Goal: Communication & Community: Answer question/provide support

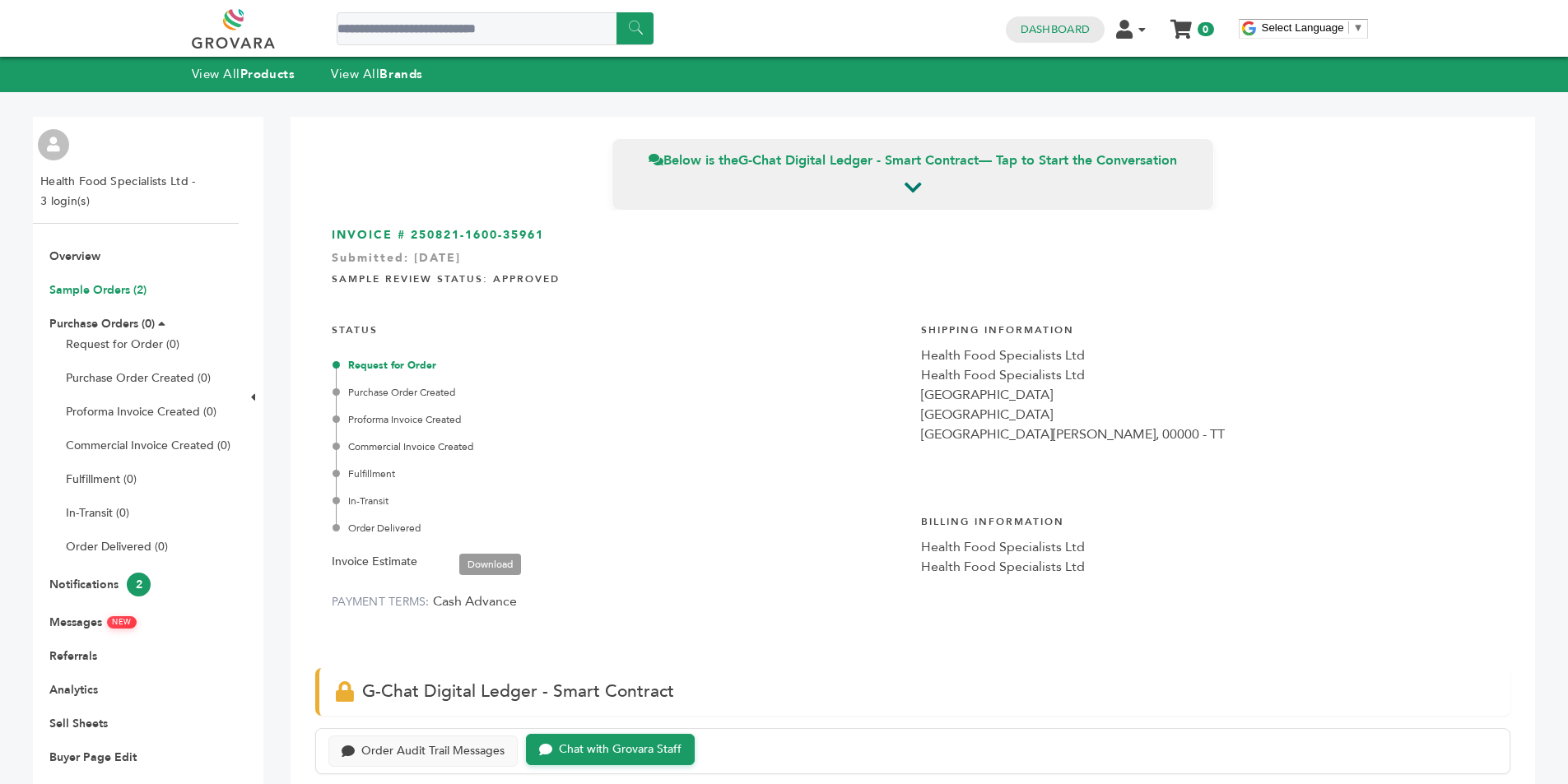
click at [105, 287] on link "Sample Orders (2)" at bounding box center [97, 289] width 97 height 16
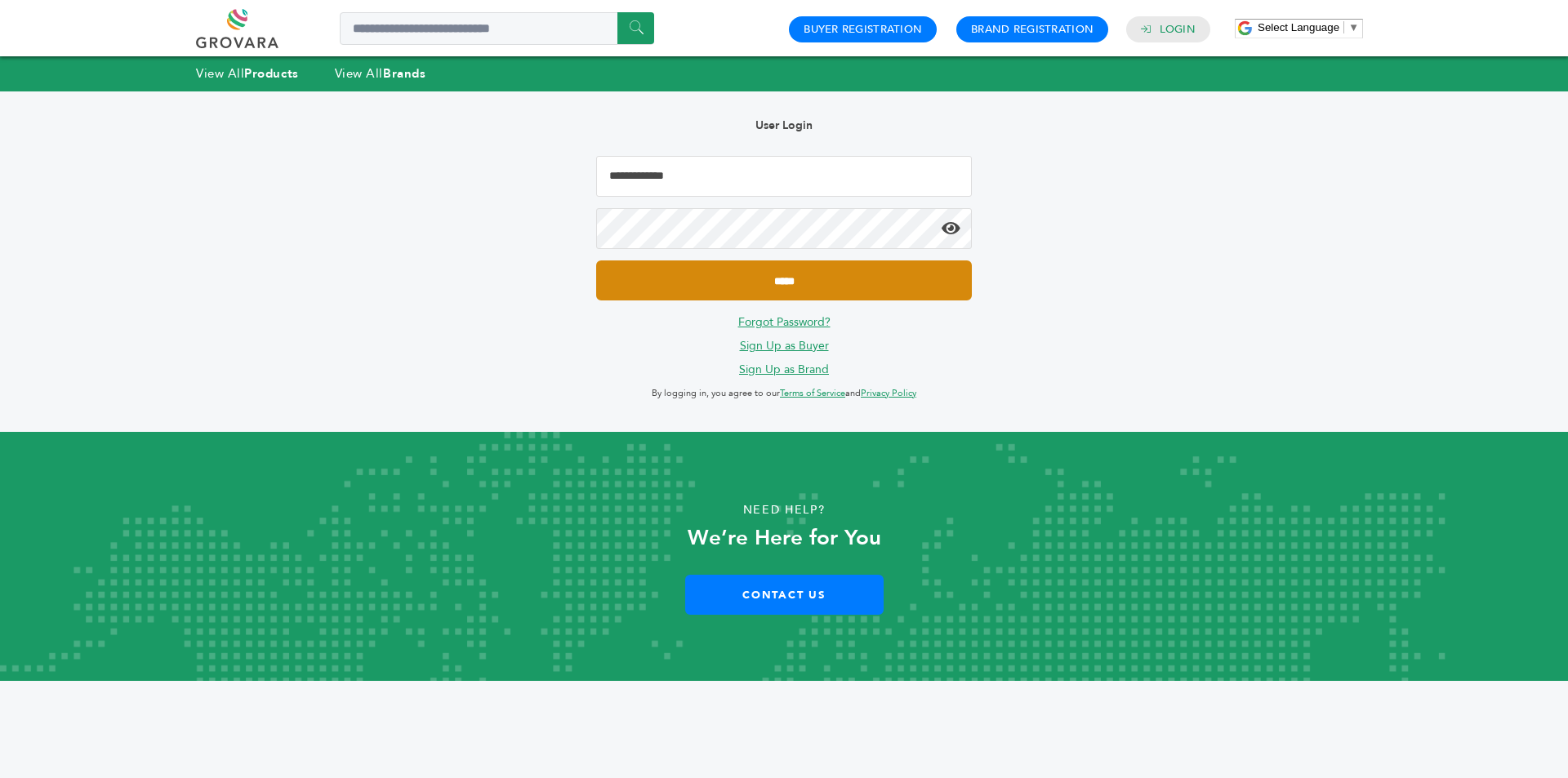
type input "**********"
click at [742, 275] on input "*****" at bounding box center [784, 280] width 376 height 40
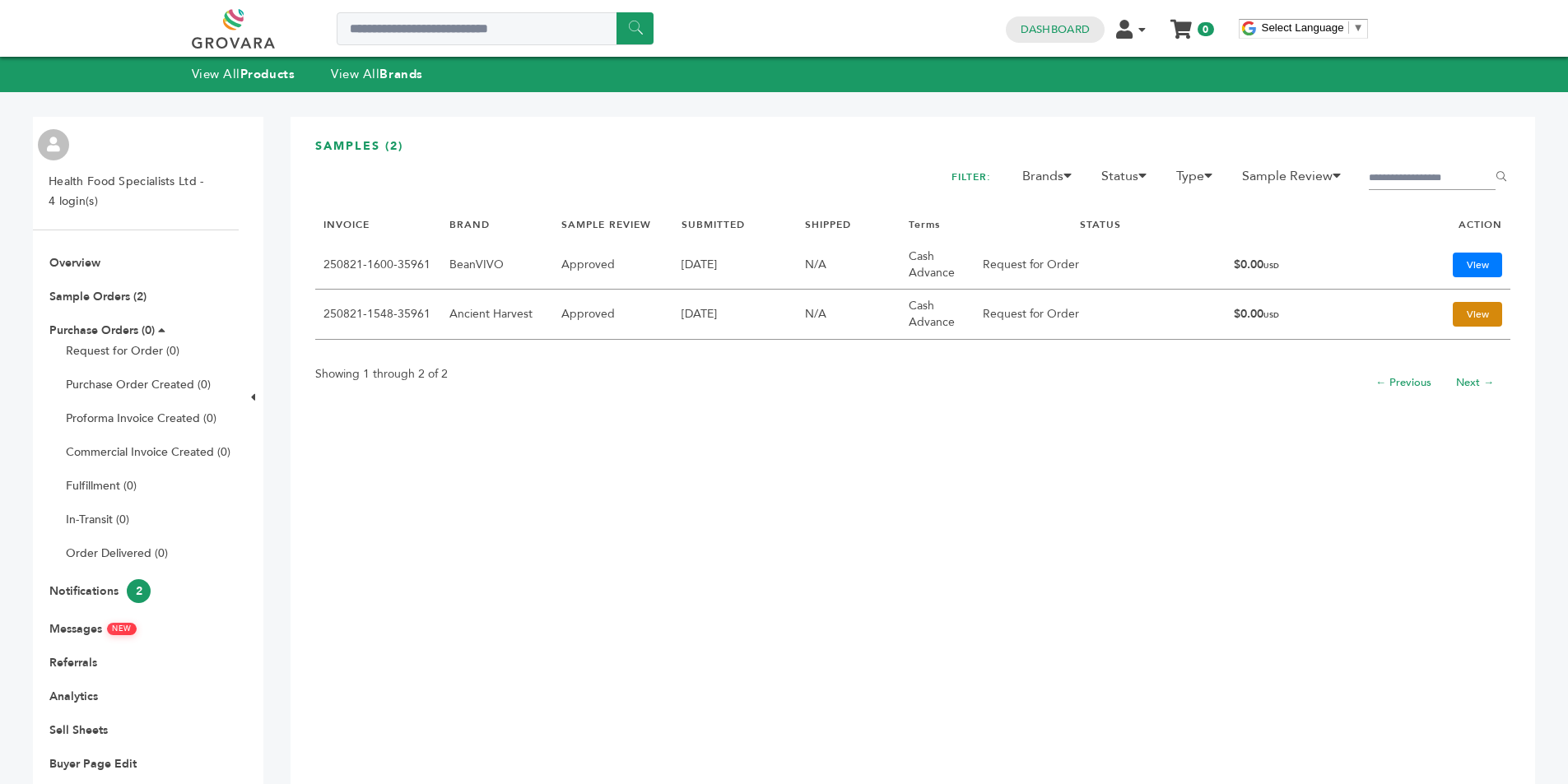
click at [1474, 315] on link "View" at bounding box center [1477, 314] width 49 height 25
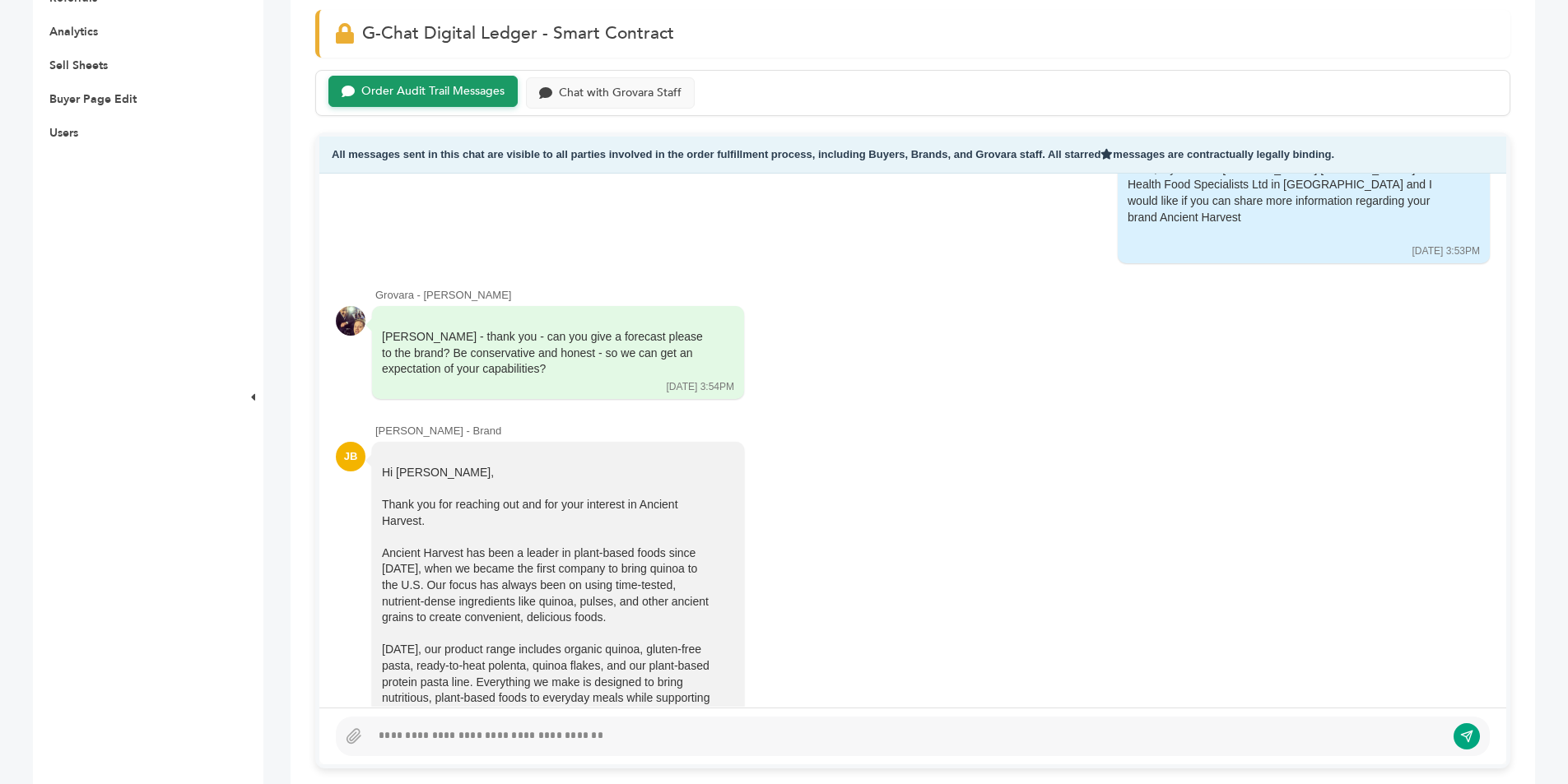
scroll to position [164, 0]
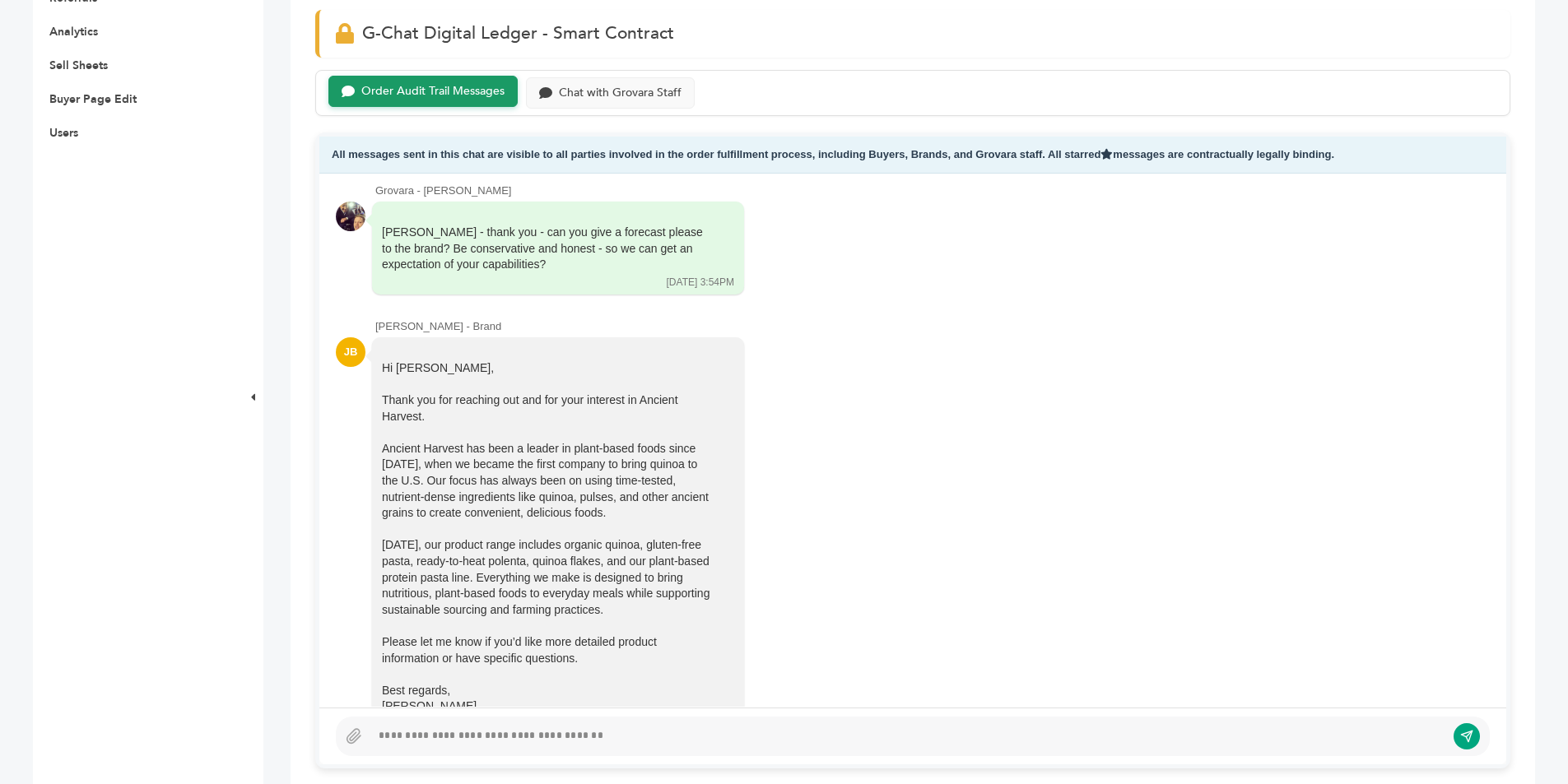
click at [533, 739] on div at bounding box center [908, 736] width 1075 height 19
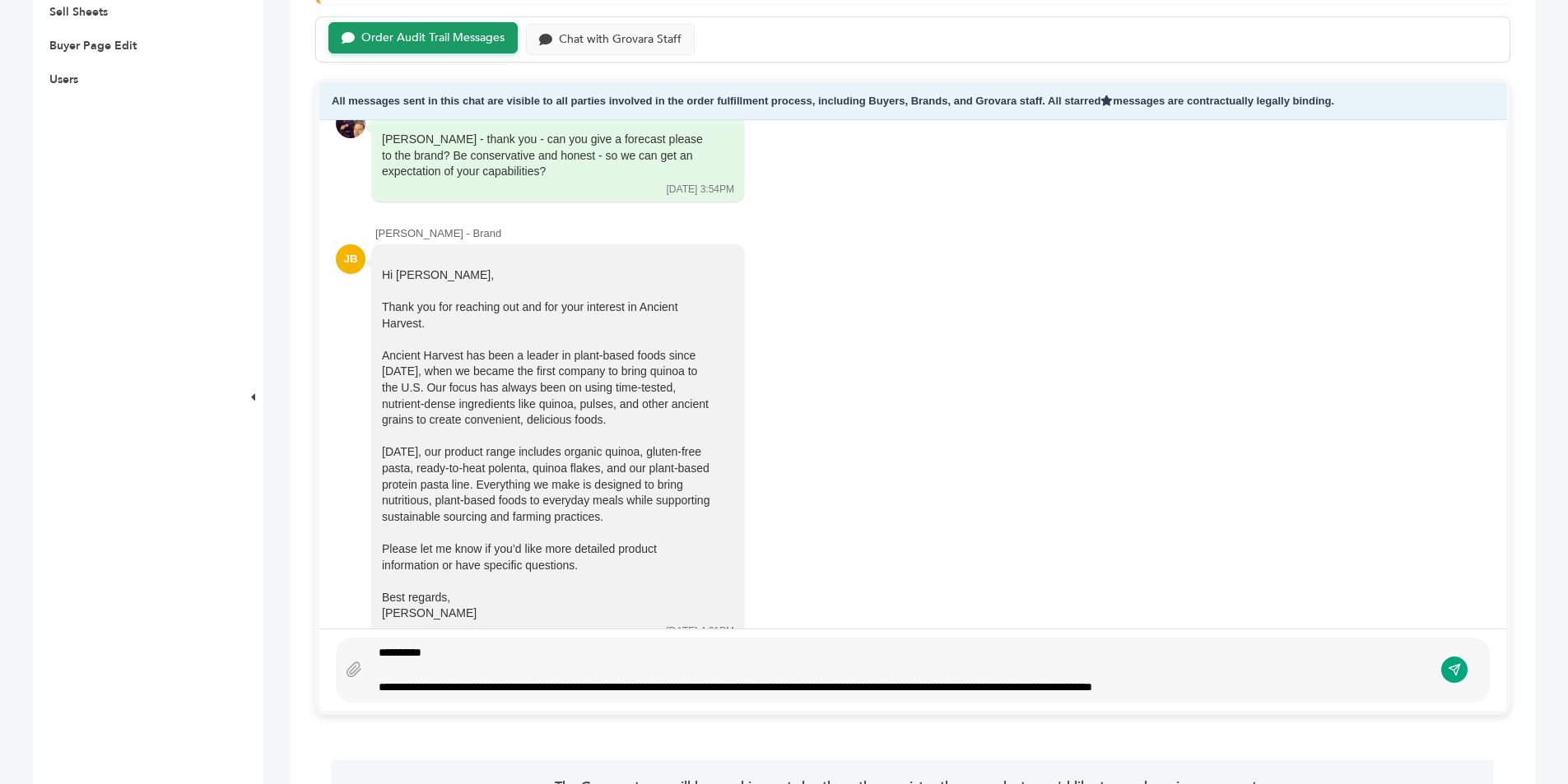
scroll to position [694, 0]
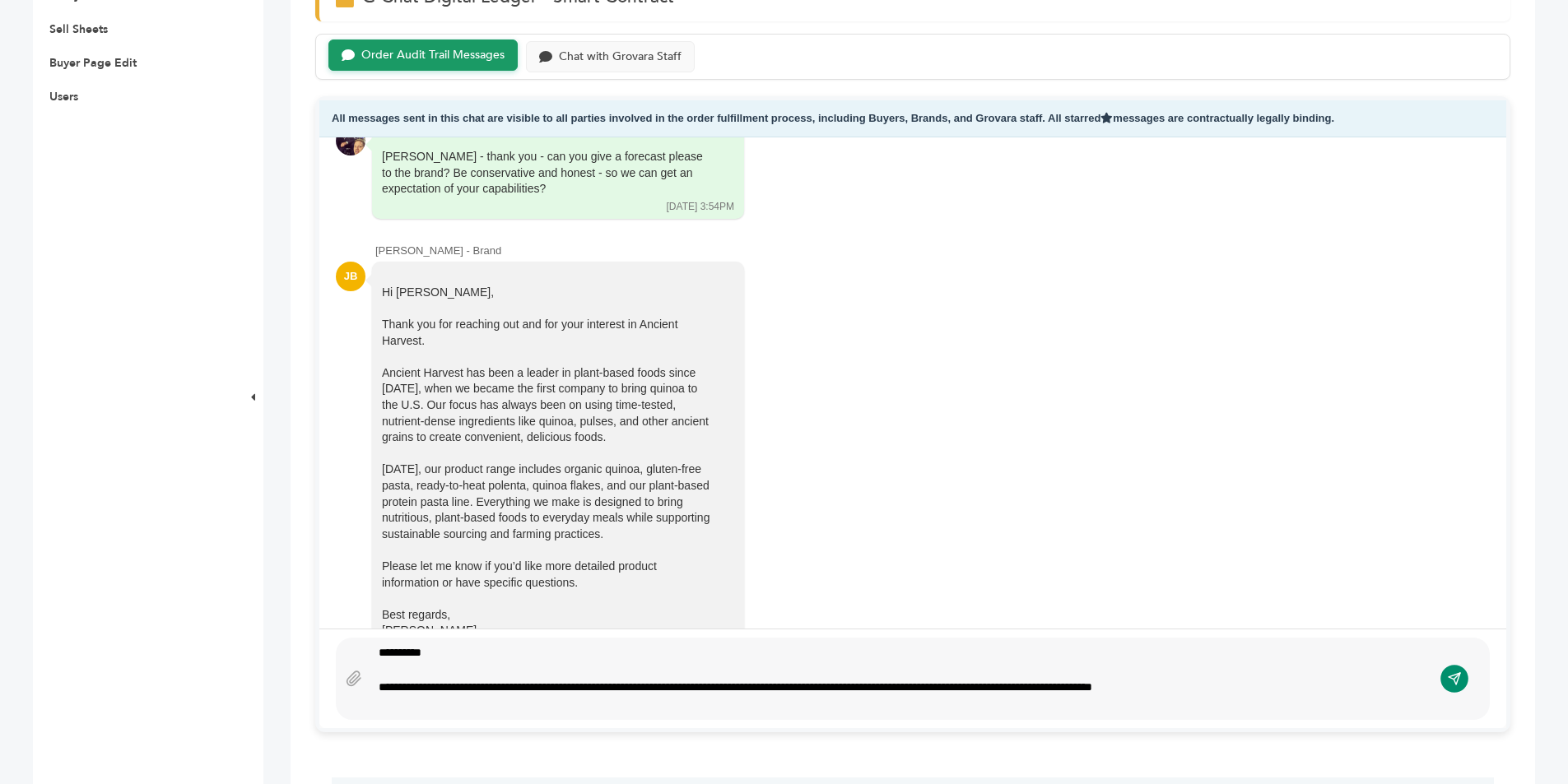
click at [1455, 678] on icon "submit" at bounding box center [1457, 675] width 6 height 6
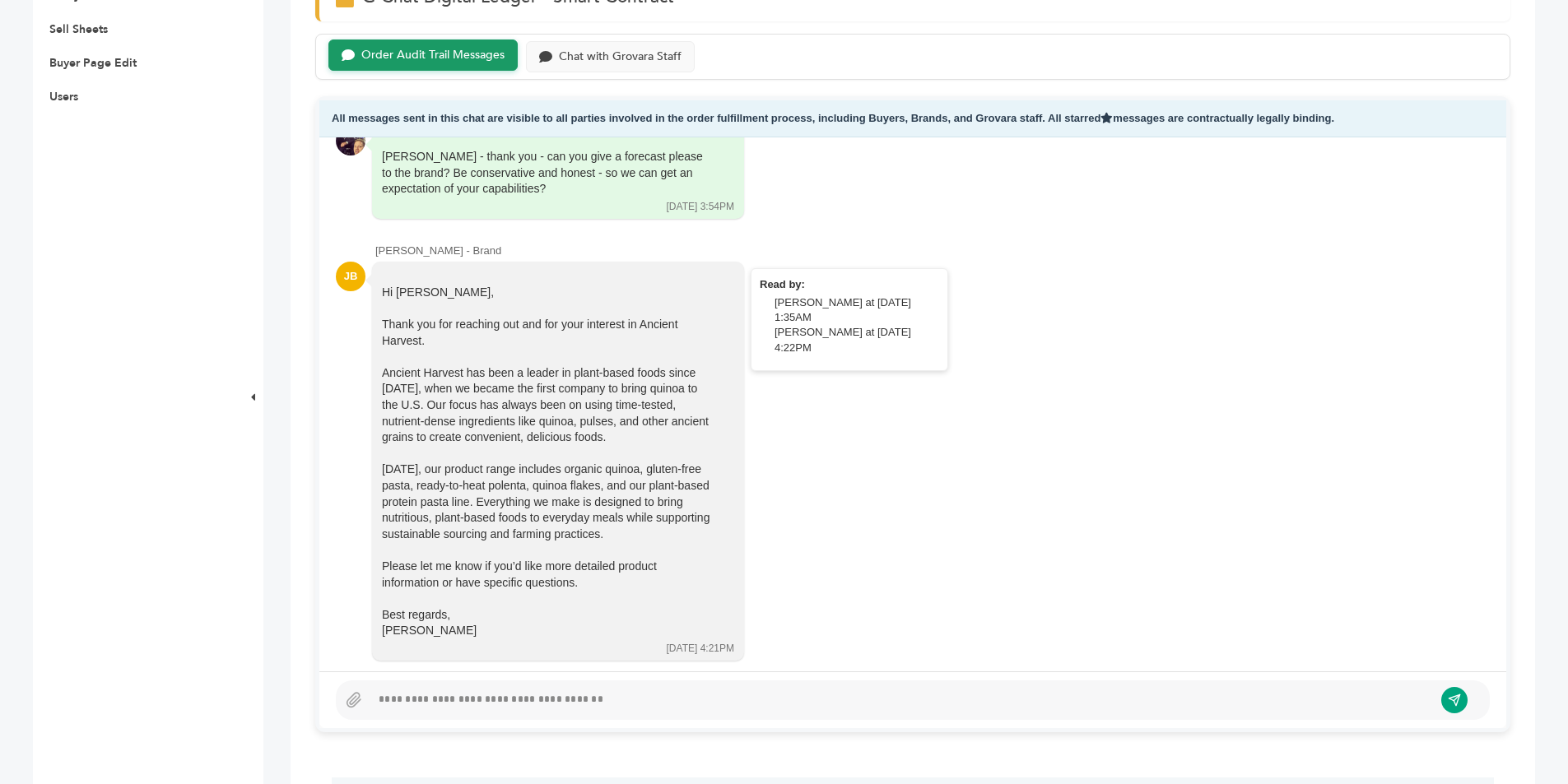
scroll to position [370, 0]
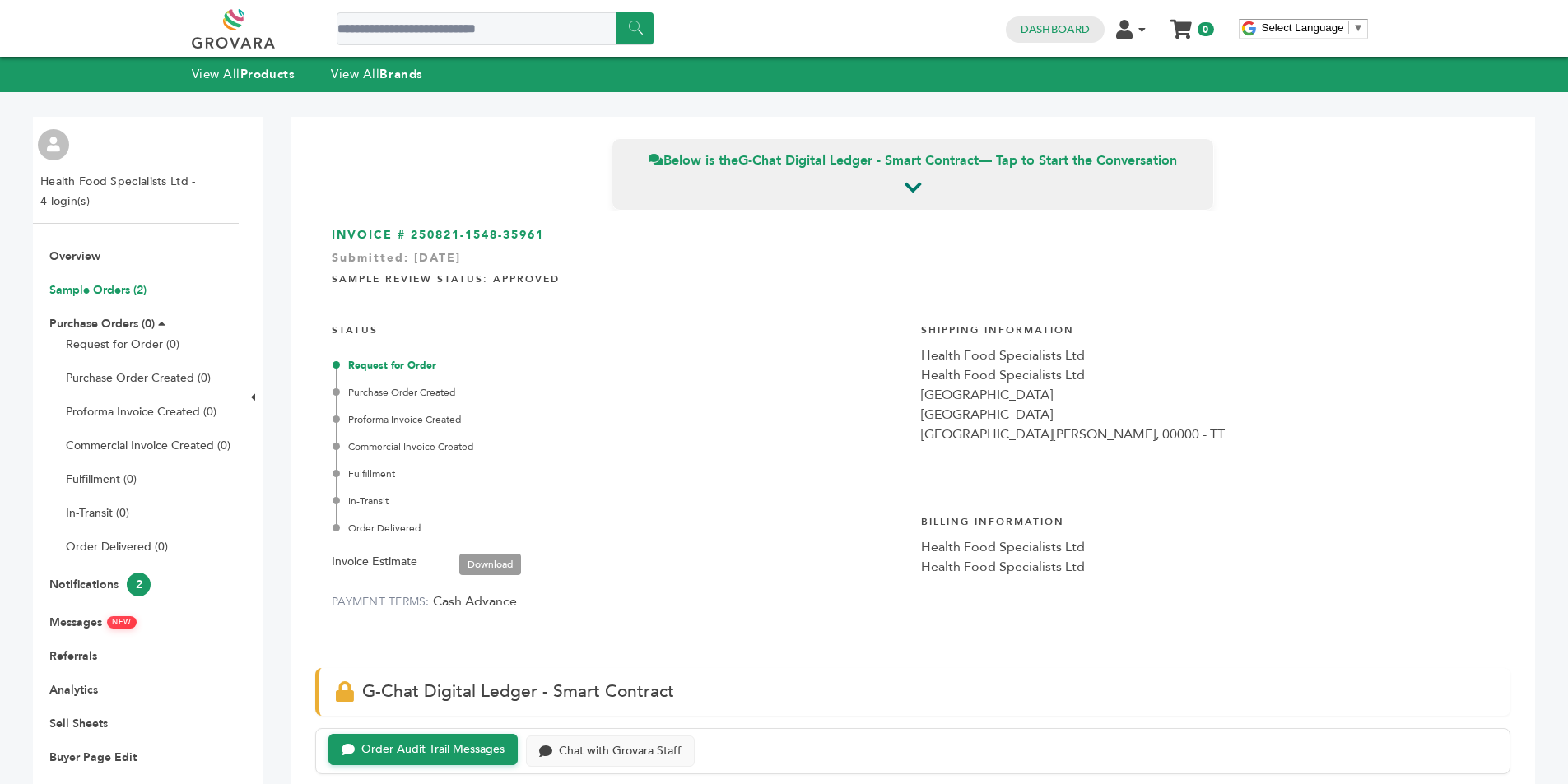
click at [112, 292] on link "Sample Orders (2)" at bounding box center [97, 289] width 97 height 16
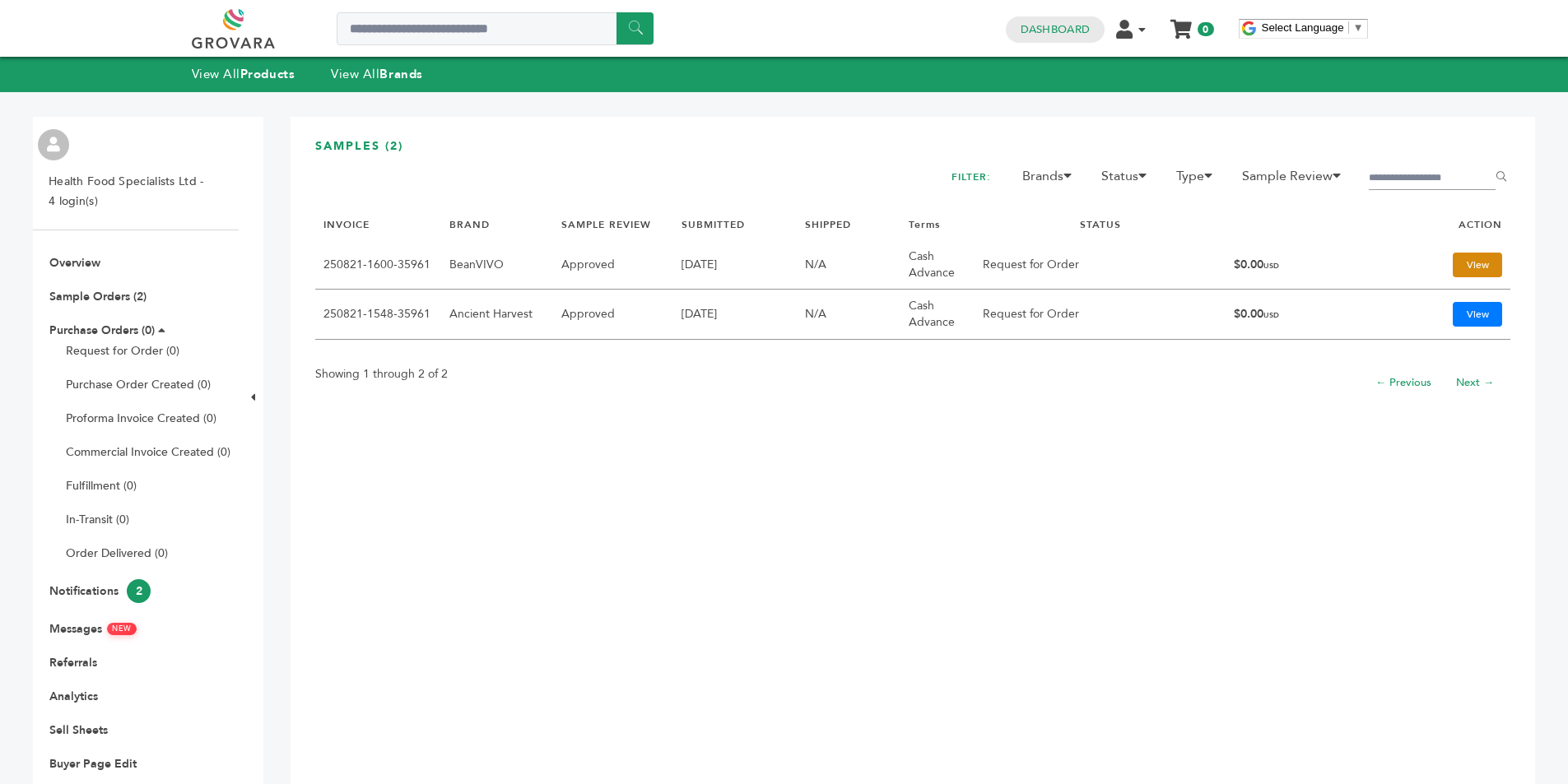
click at [1477, 261] on link "View" at bounding box center [1477, 264] width 49 height 25
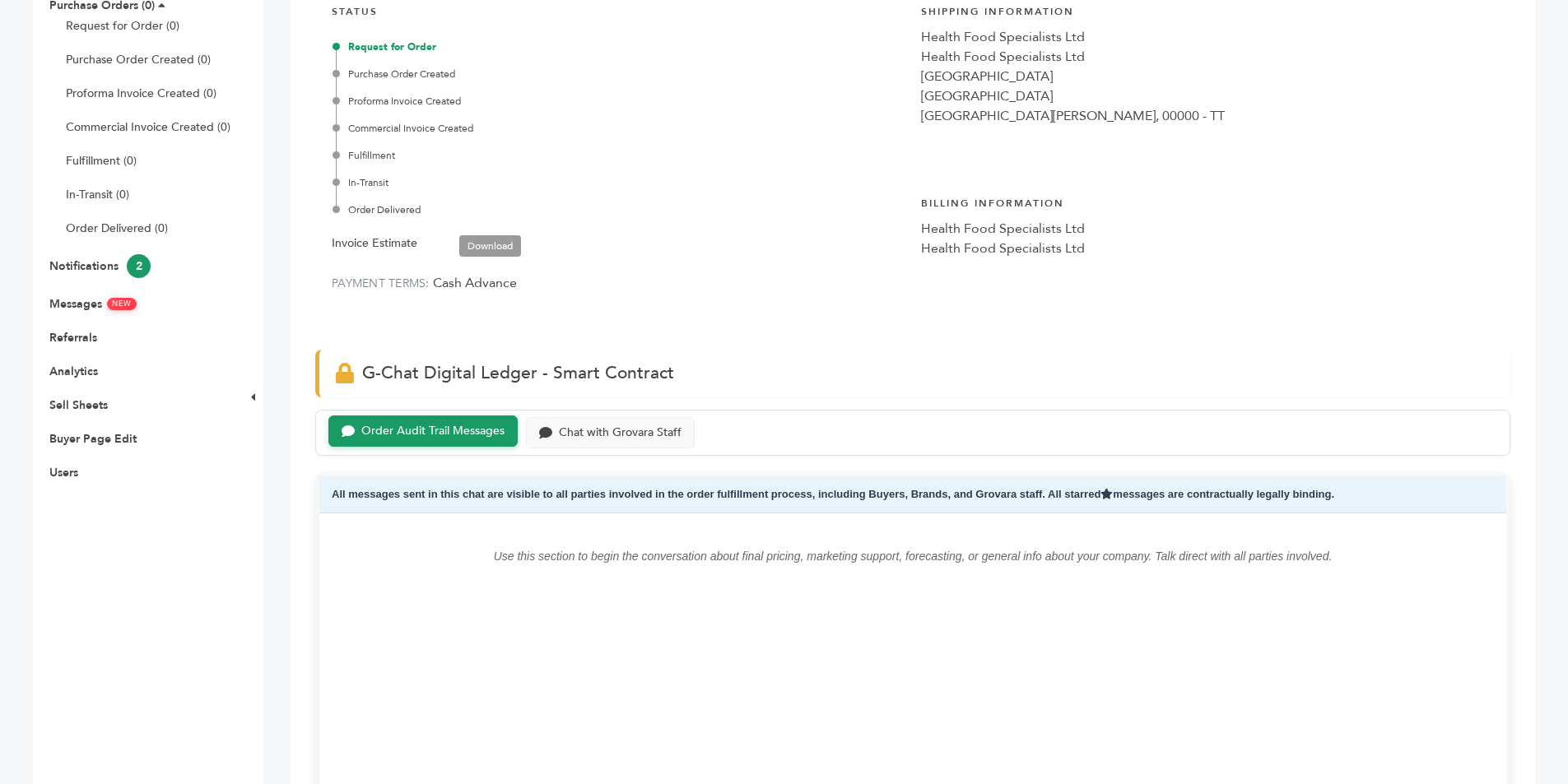
scroll to position [329, 0]
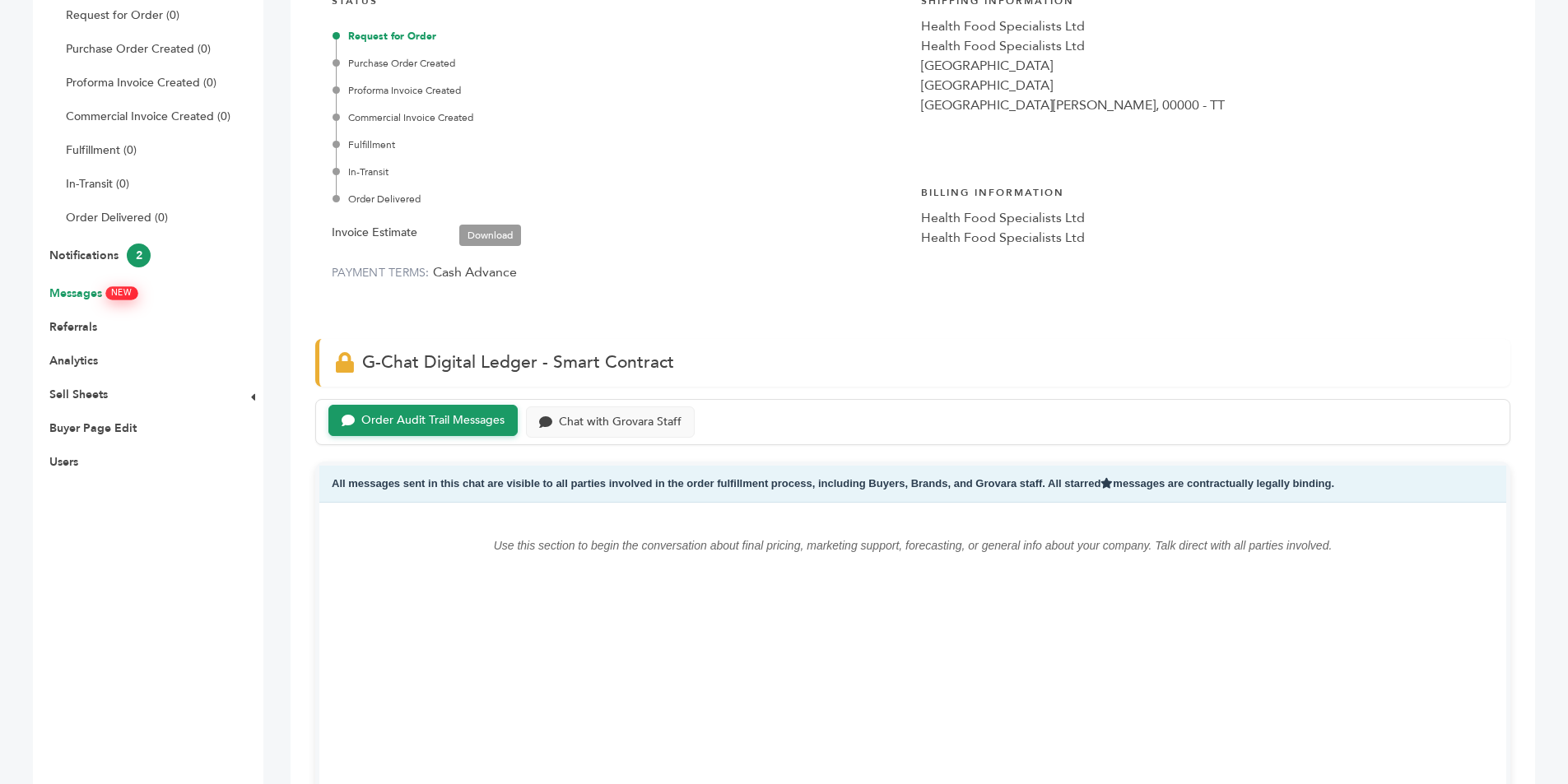
click at [87, 289] on link "Messages NEW" at bounding box center [93, 293] width 87 height 16
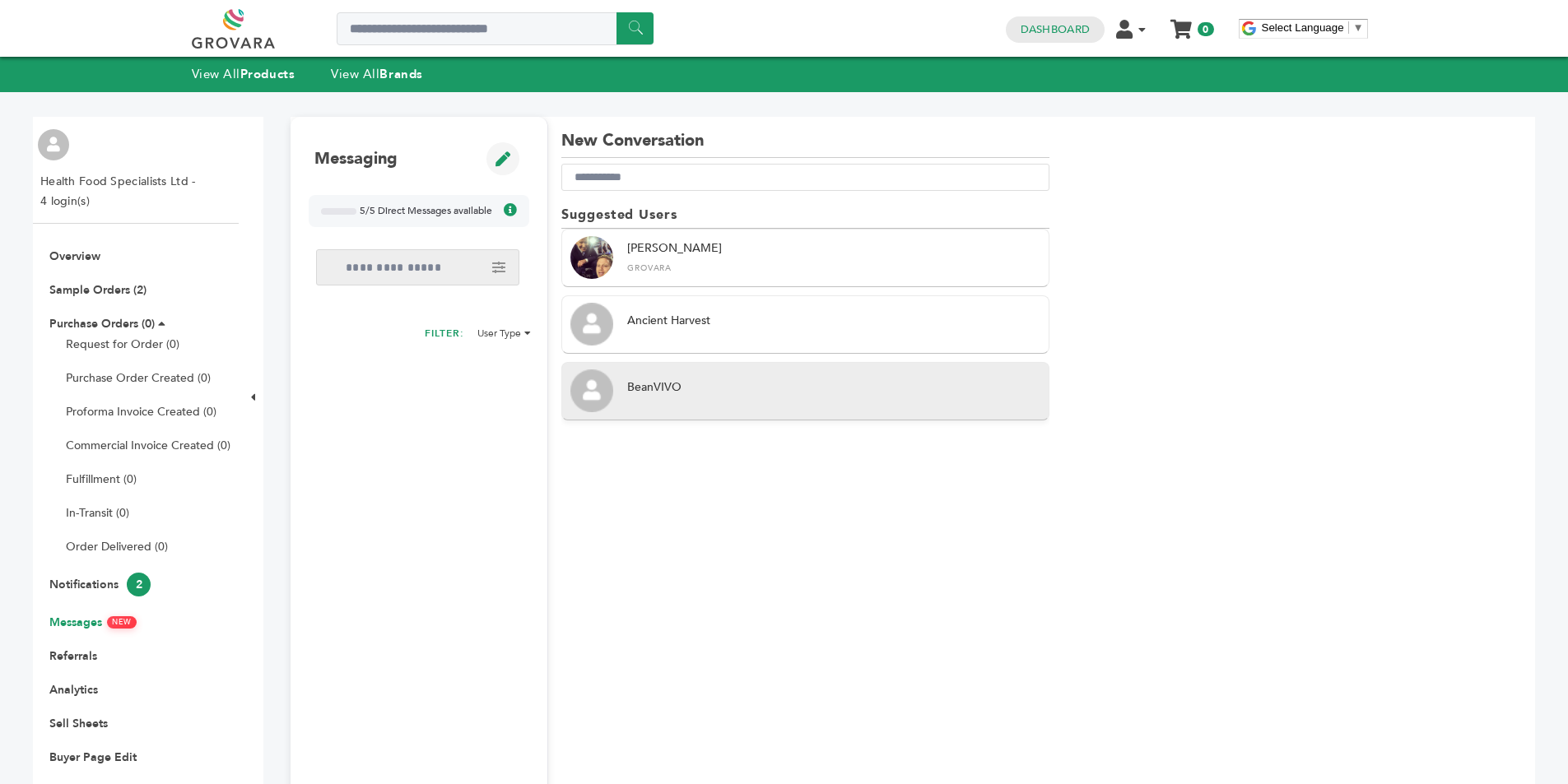
click at [783, 390] on div "BeanVIVO" at bounding box center [834, 388] width 413 height 17
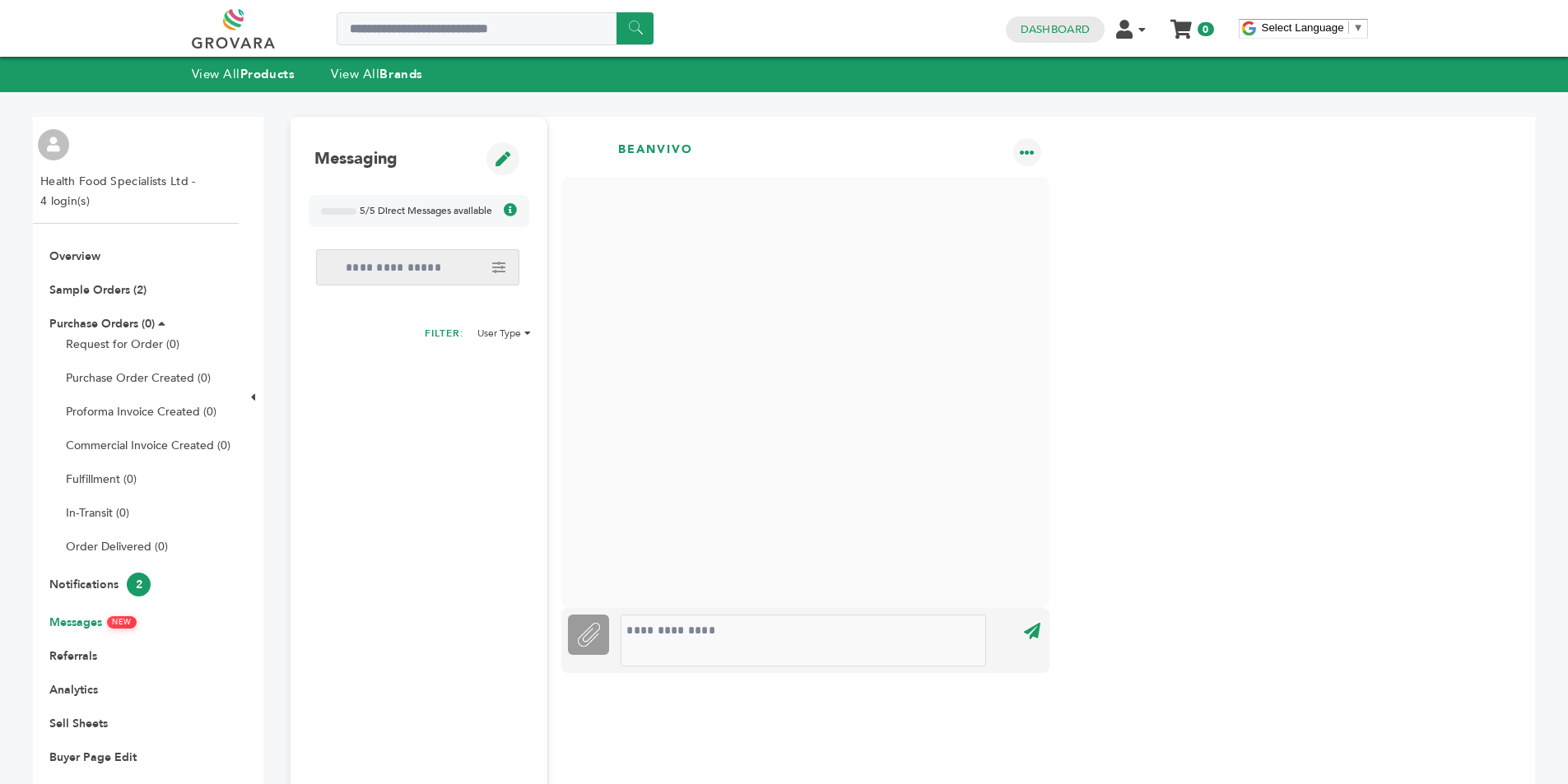
click at [495, 207] on div "5/5 Direct Messages available You can start 5 direct message conversations per …" at bounding box center [419, 211] width 221 height 32
drag, startPoint x: 120, startPoint y: 281, endPoint x: 105, endPoint y: 291, distance: 18.0
click at [110, 288] on ul "Overview Sample Orders (2) Purchase Orders (0) Request for Order (0) Purchase O…" at bounding box center [136, 523] width 206 height 550
click at [105, 291] on link "Sample Orders (2)" at bounding box center [97, 289] width 97 height 16
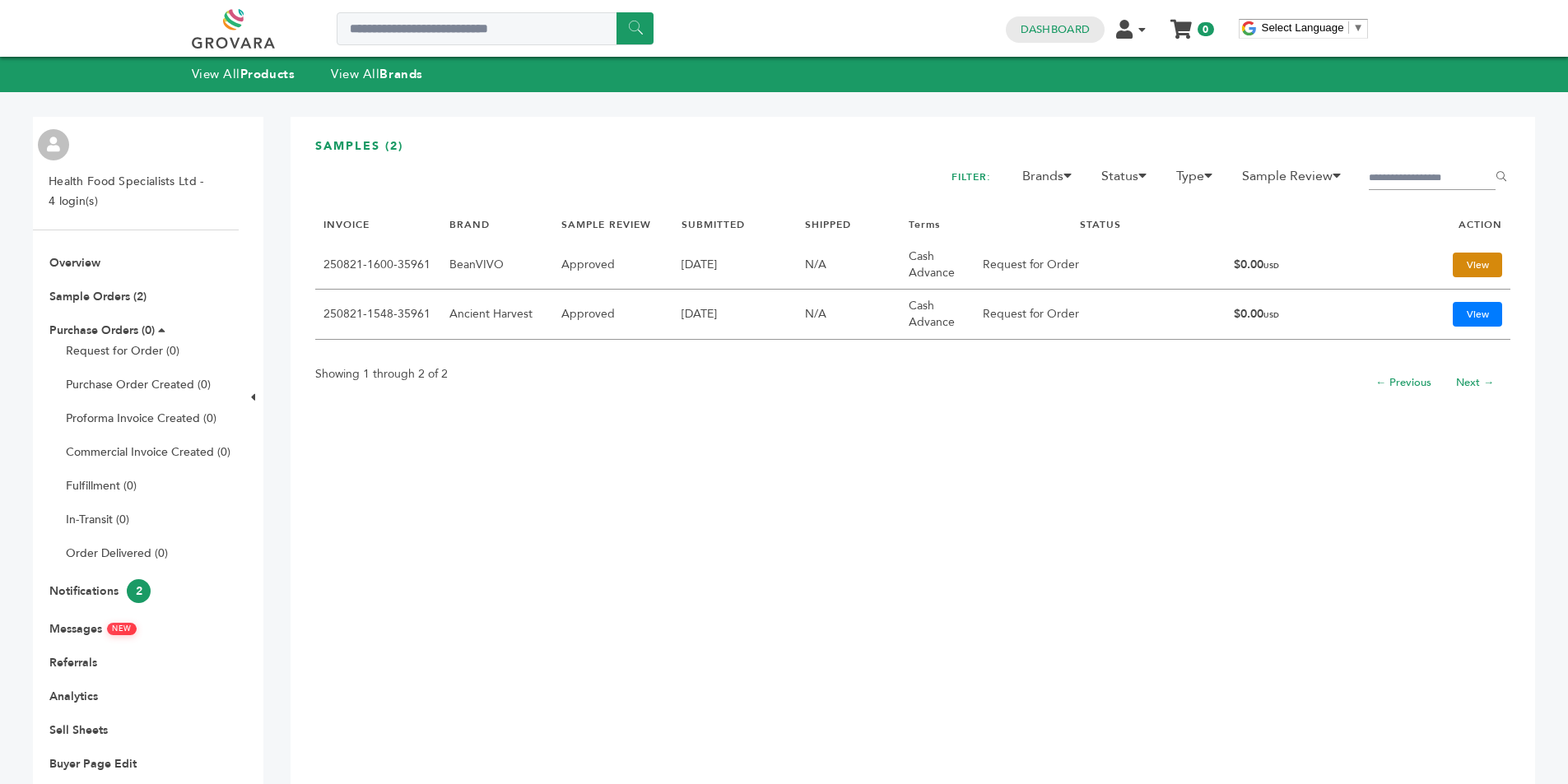
click at [1470, 264] on link "View" at bounding box center [1477, 264] width 49 height 25
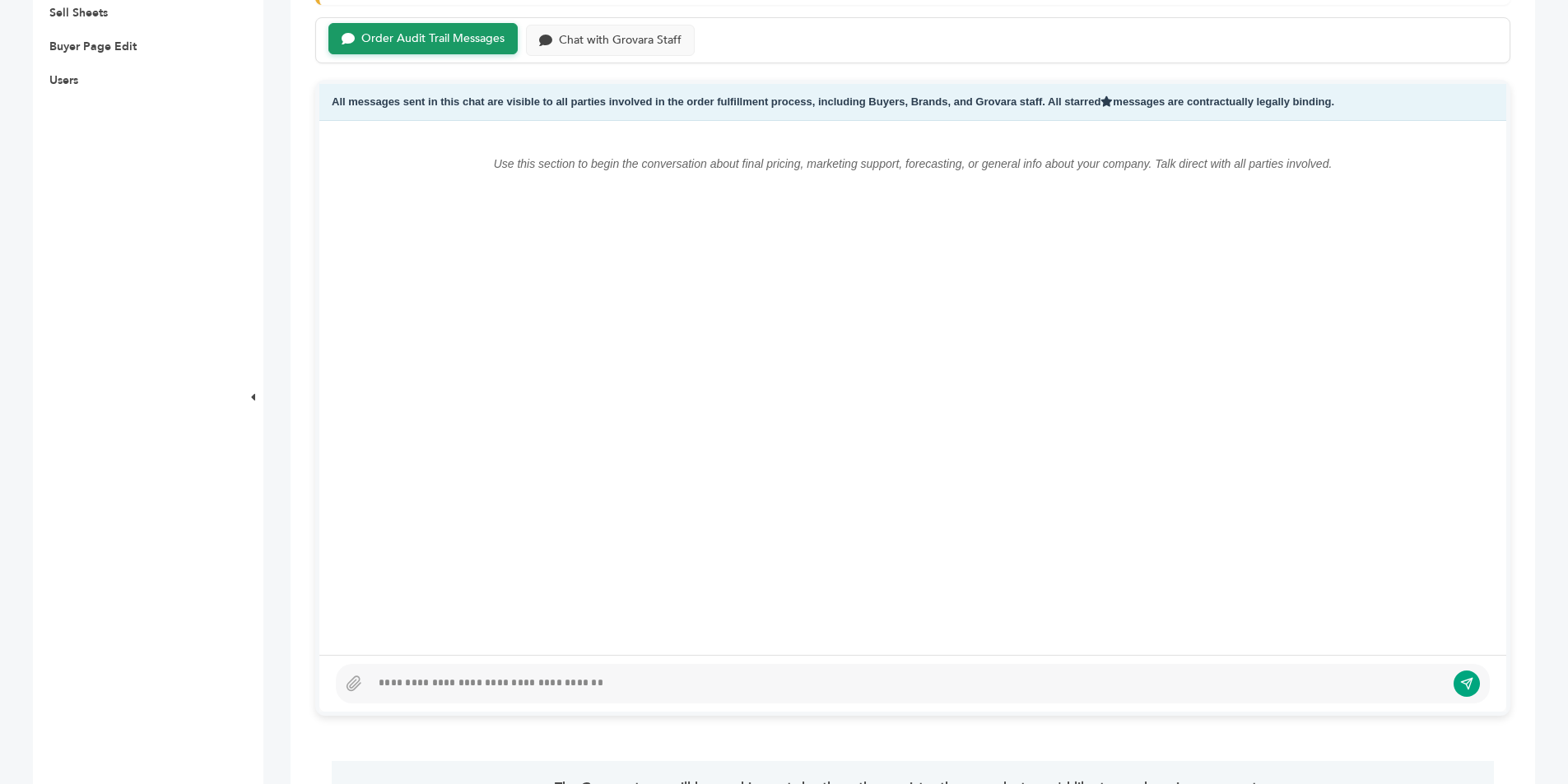
scroll to position [740, 0]
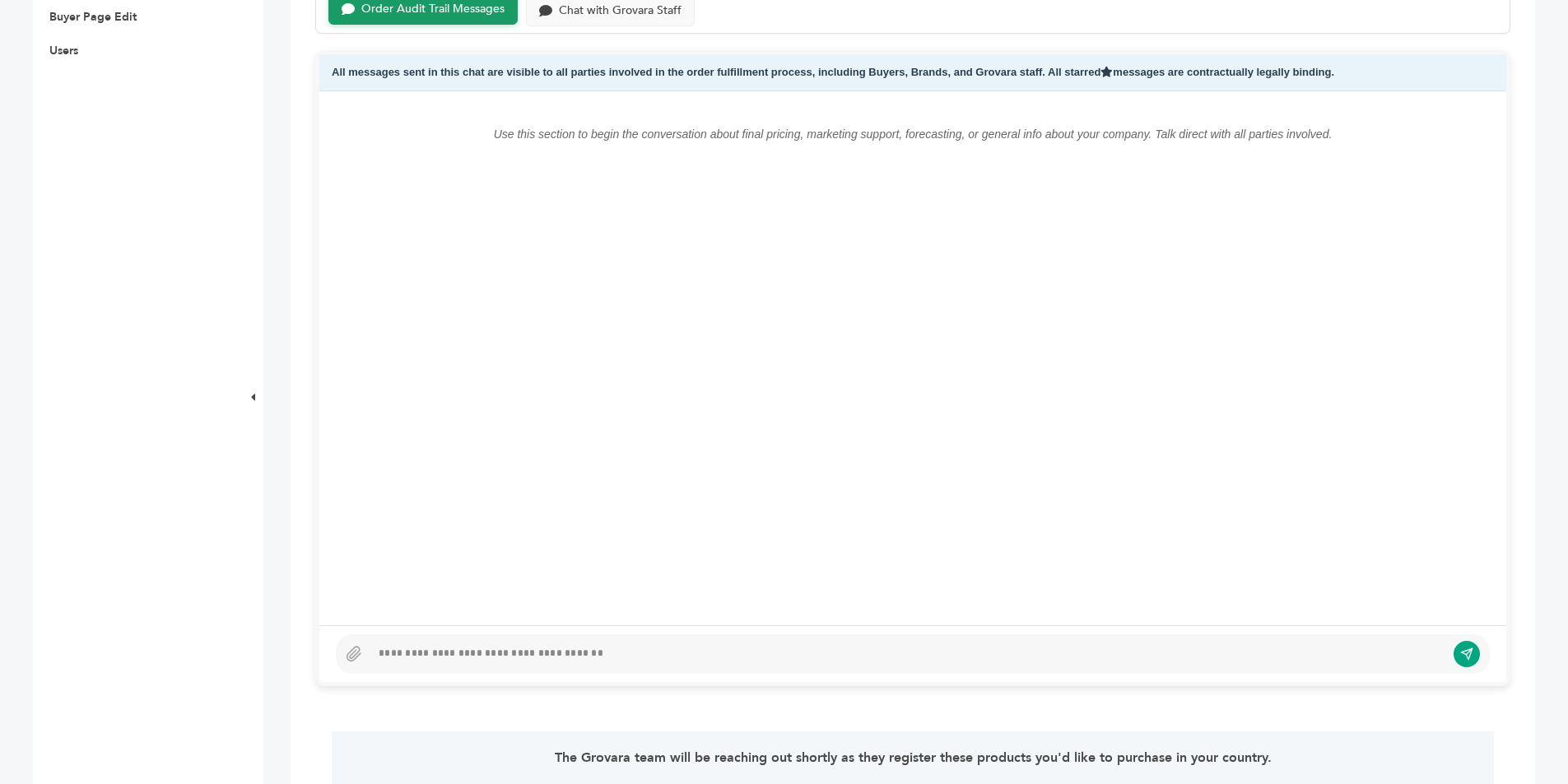
click at [452, 657] on div at bounding box center [908, 653] width 1075 height 19
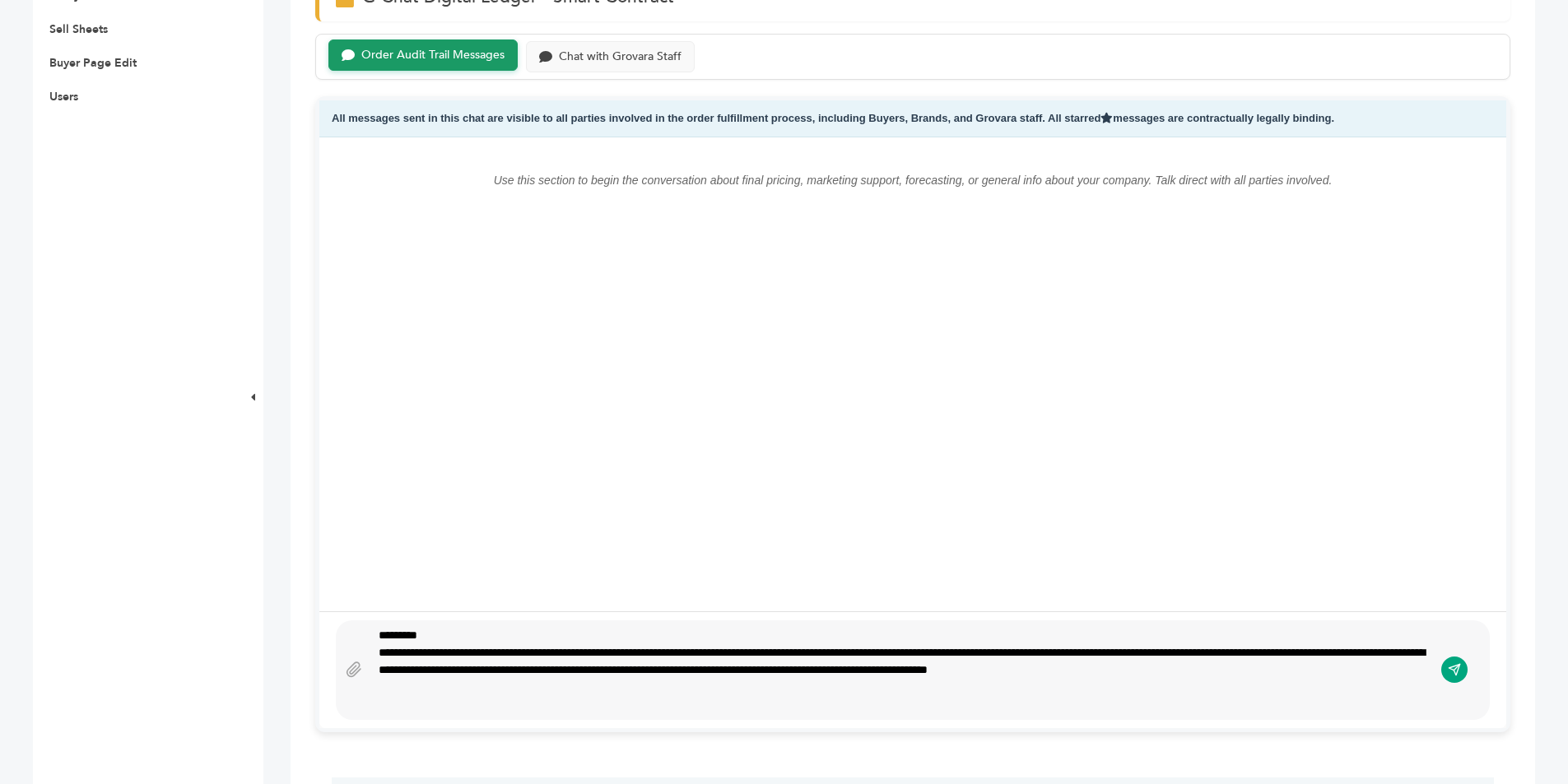
scroll to position [677, 0]
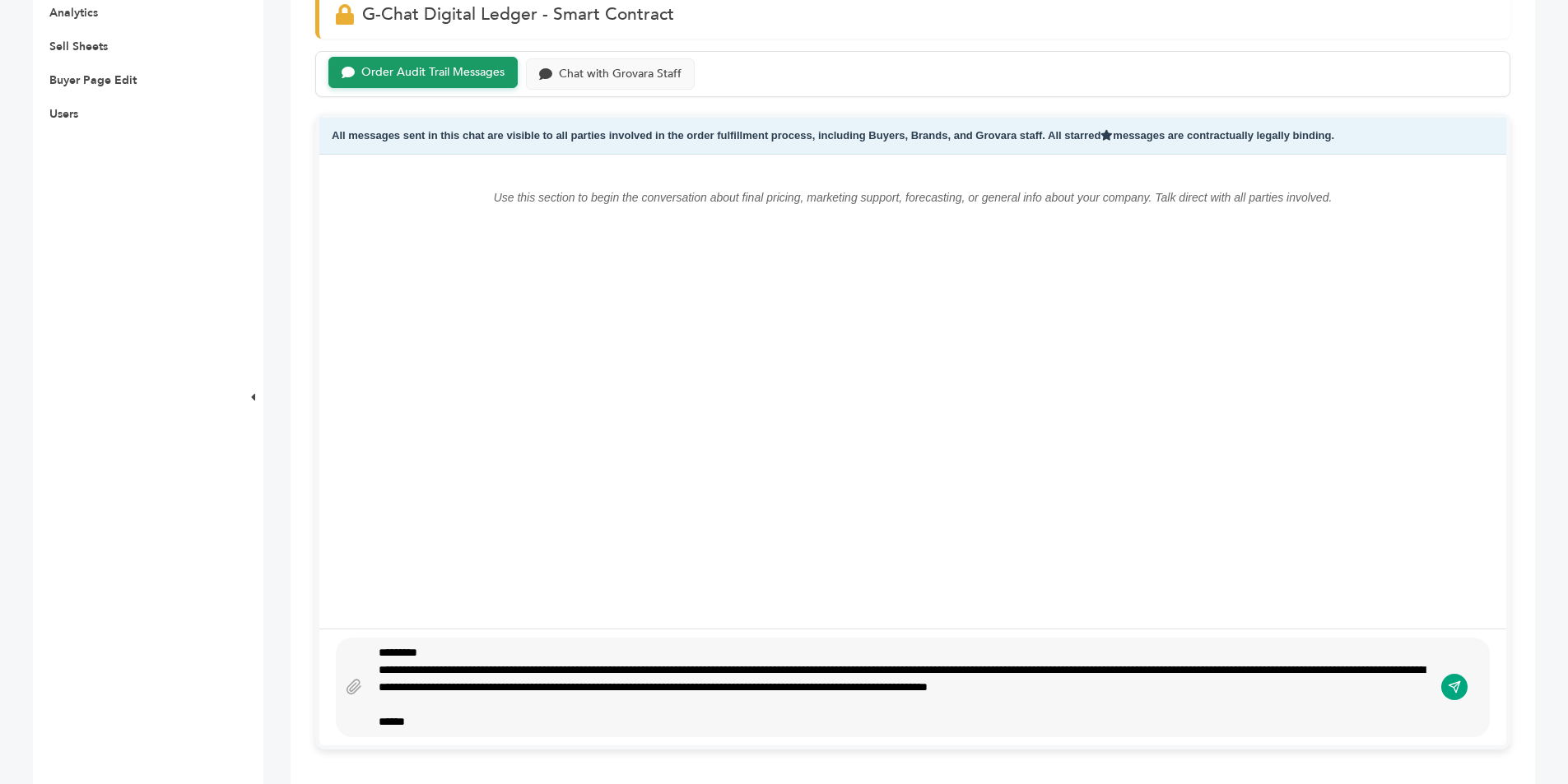
click at [479, 653] on div "**********" at bounding box center [901, 687] width 1063 height 86
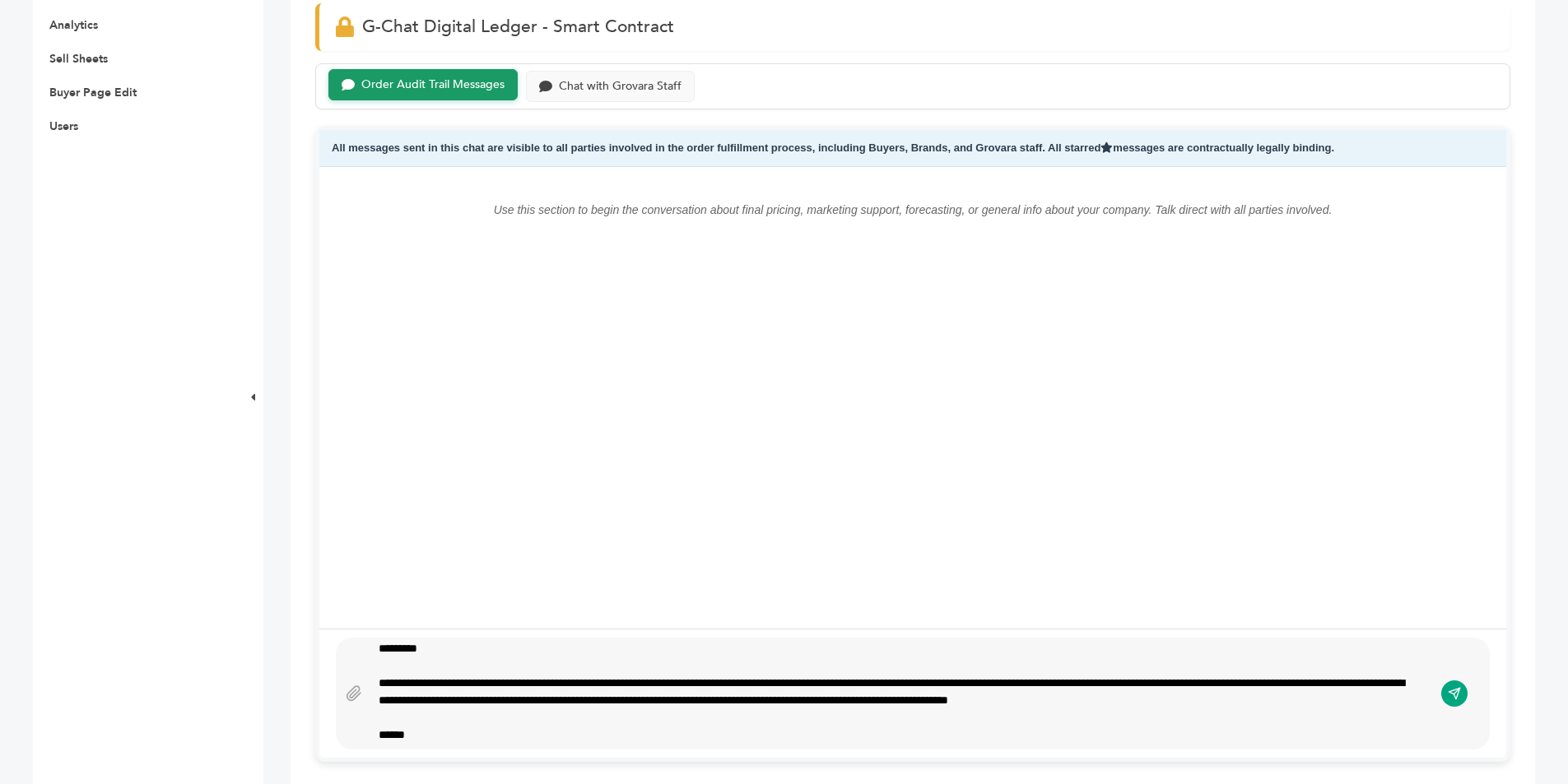
scroll to position [5, 0]
click at [1122, 679] on div "**********" at bounding box center [896, 690] width 1034 height 34
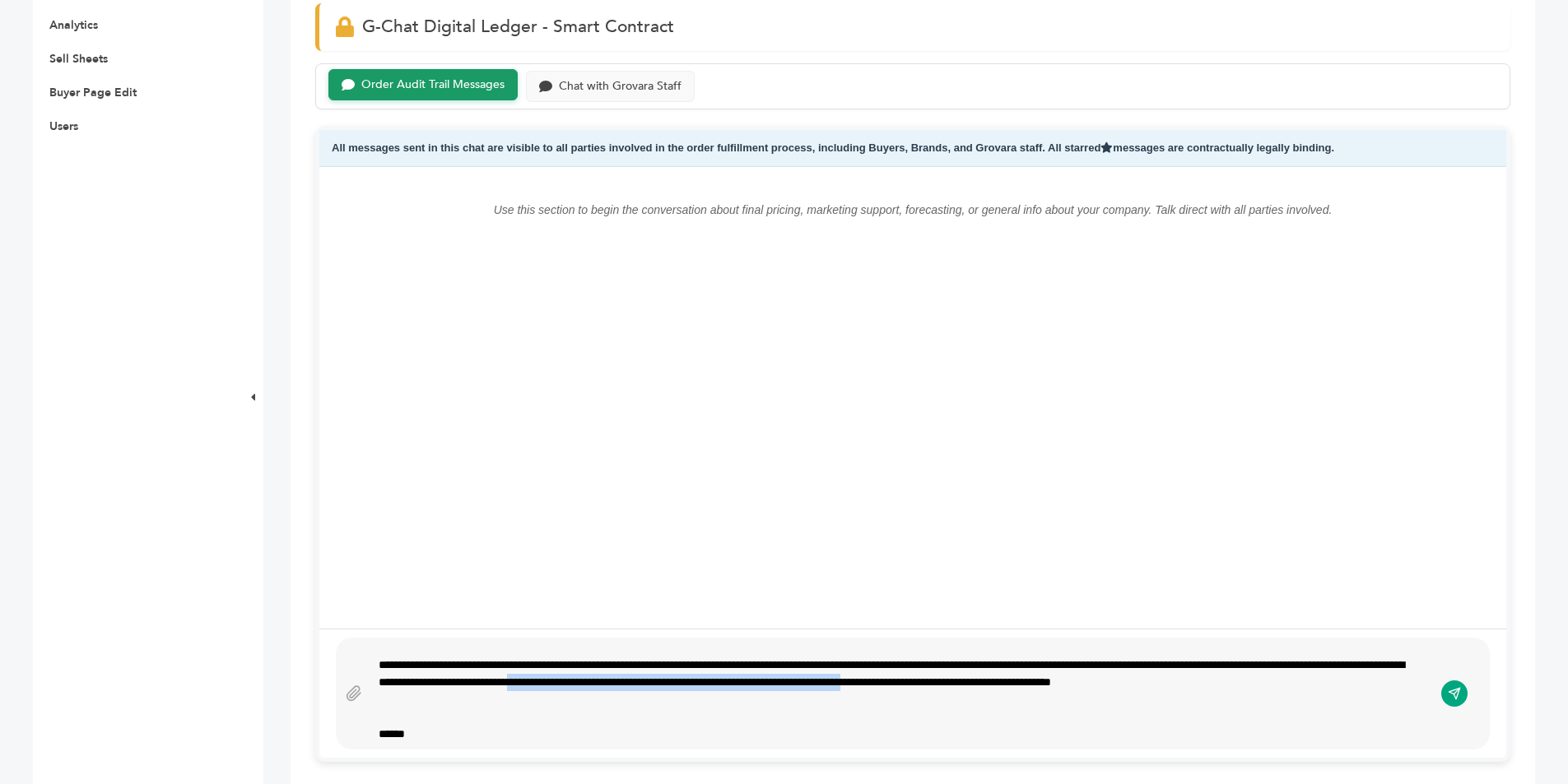
drag, startPoint x: 1187, startPoint y: 700, endPoint x: 774, endPoint y: 679, distance: 413.5
click at [774, 679] on div "**********" at bounding box center [896, 683] width 1034 height 52
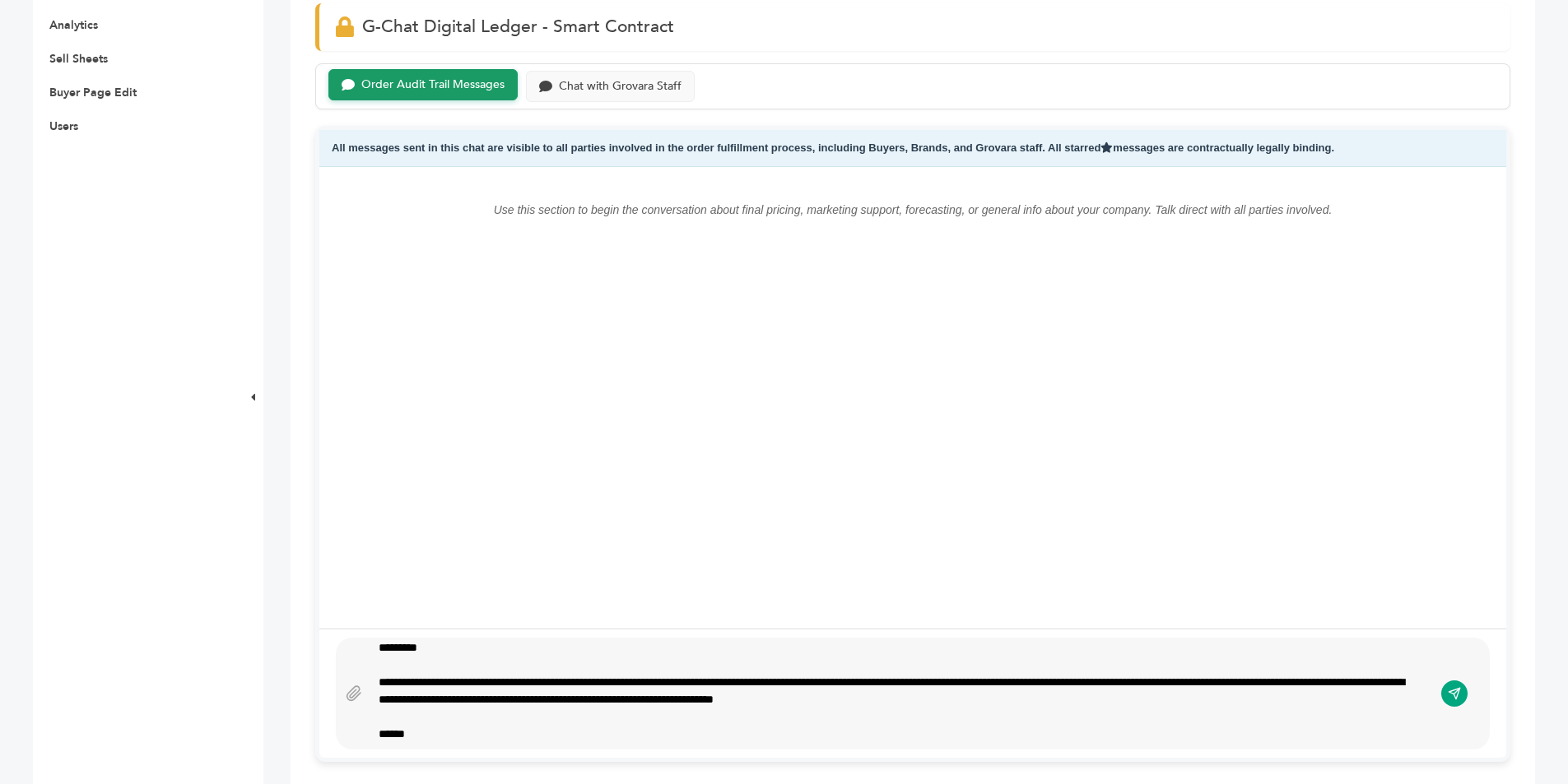
click at [1057, 701] on div "**********" at bounding box center [896, 690] width 1034 height 34
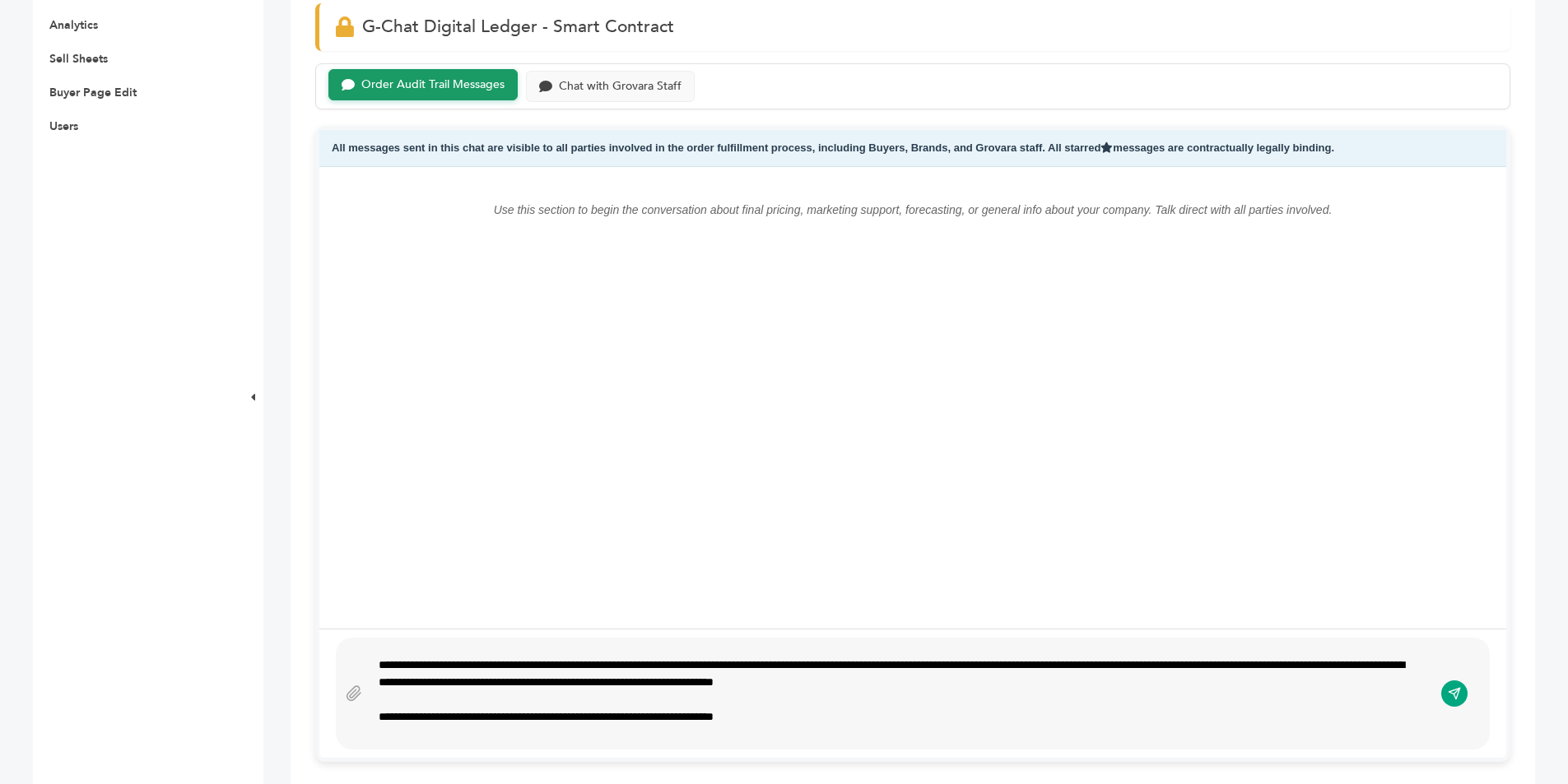
click at [822, 721] on div "**********" at bounding box center [896, 716] width 1034 height 18
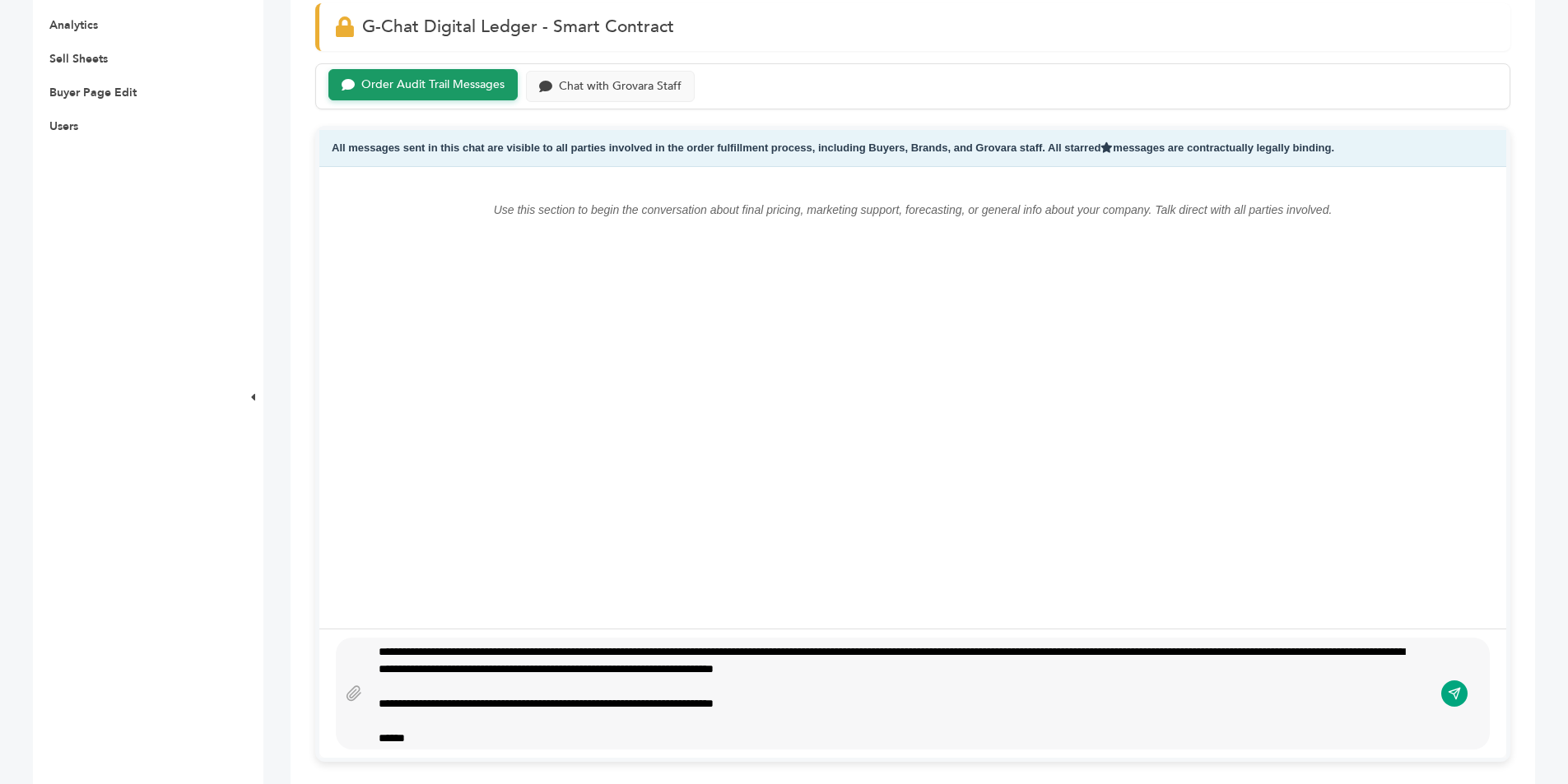
scroll to position [40, 0]
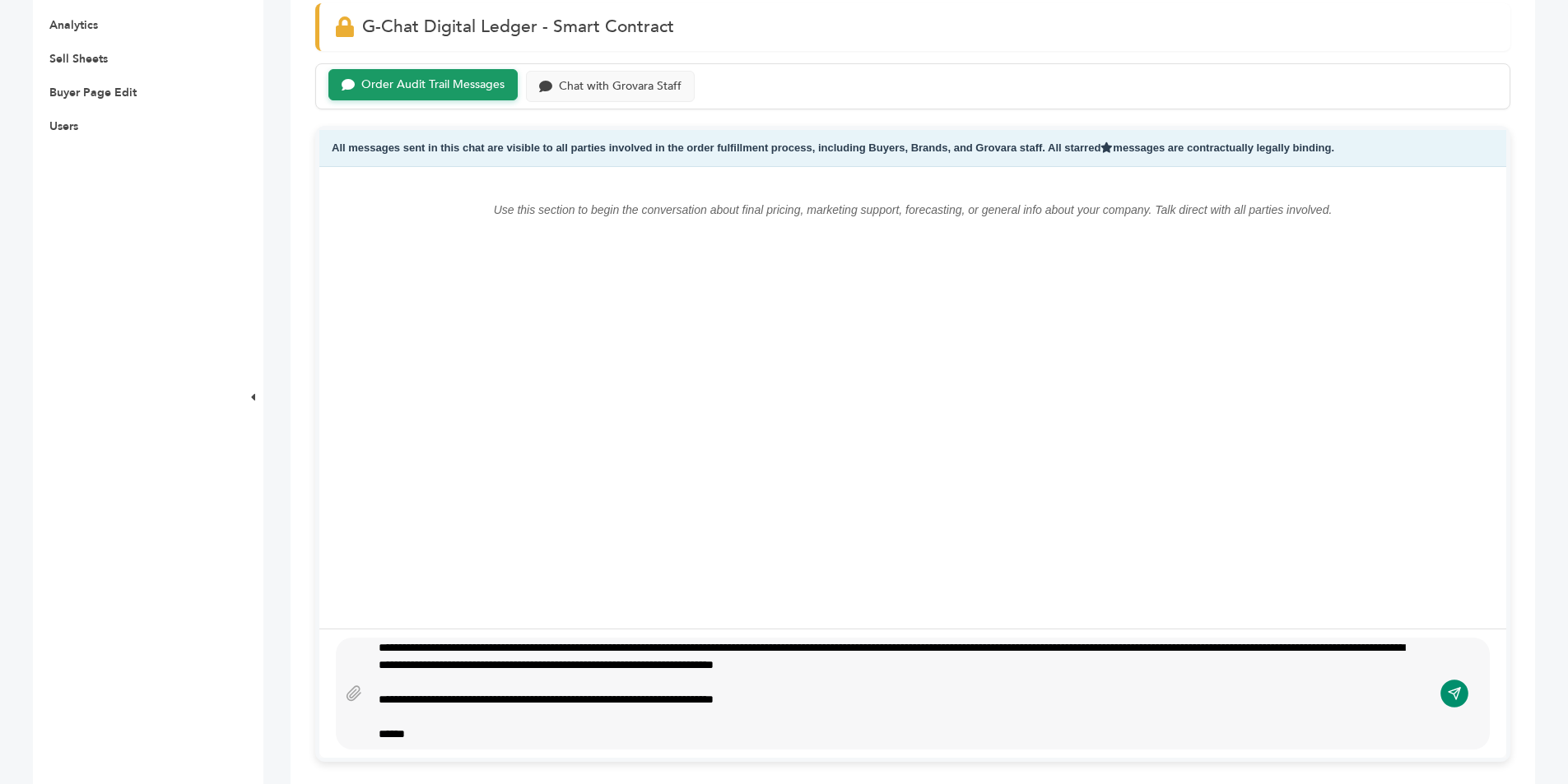
click at [1457, 686] on button "submit" at bounding box center [1455, 693] width 28 height 28
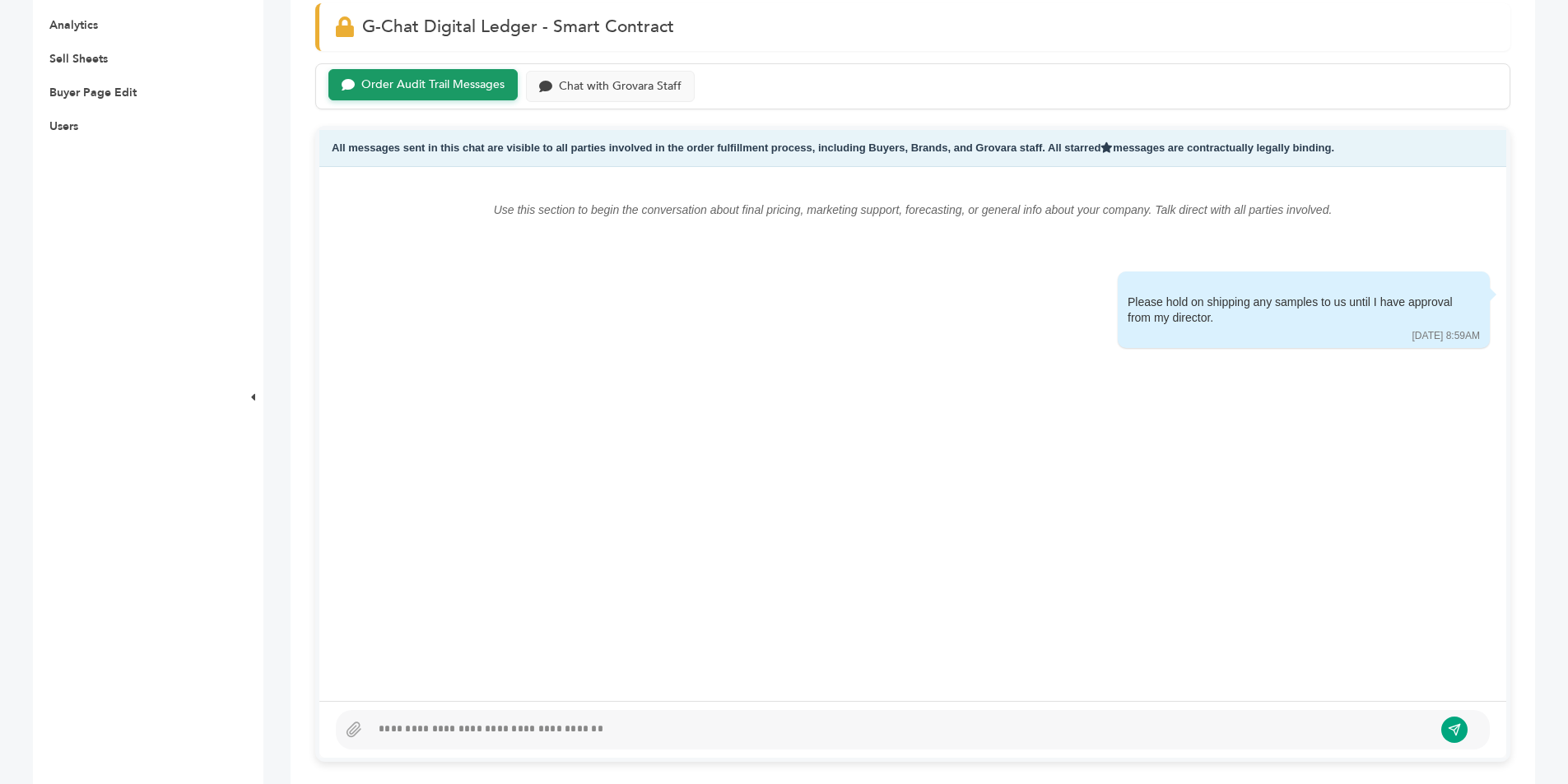
scroll to position [253, 0]
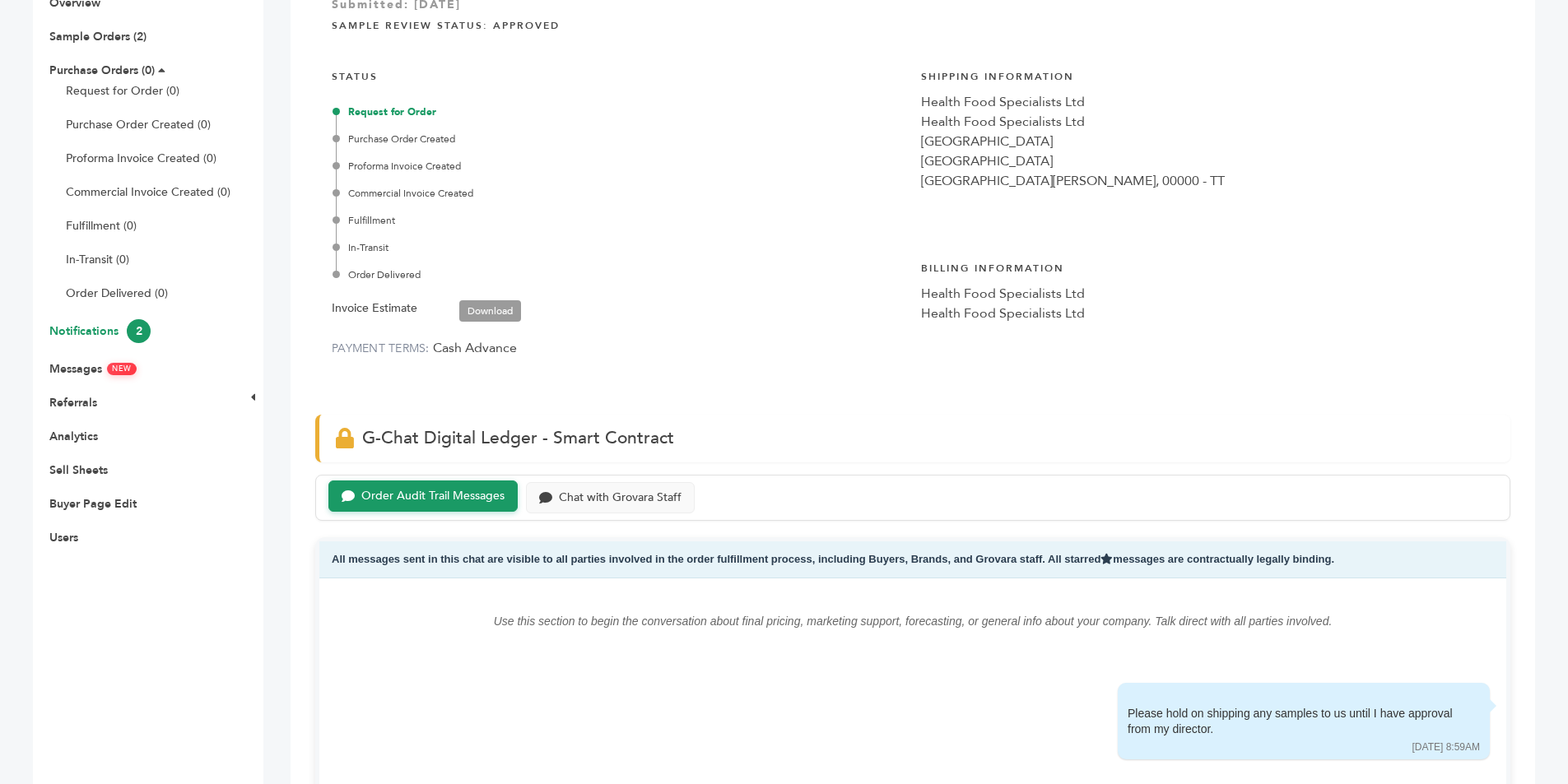
click at [102, 330] on link "Notifications 2" at bounding box center [99, 330] width 101 height 16
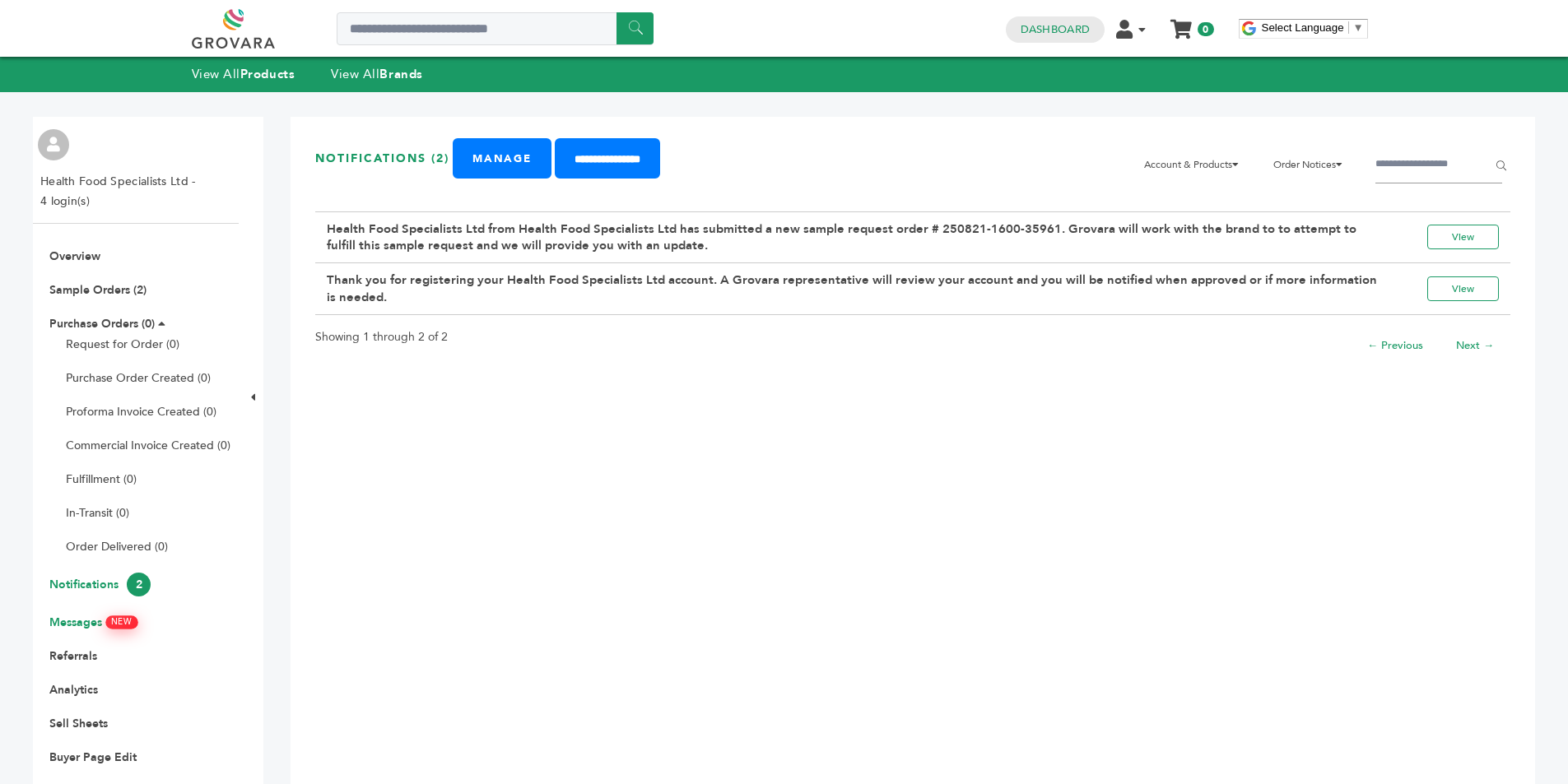
click at [98, 615] on link "Messages NEW" at bounding box center [93, 622] width 87 height 16
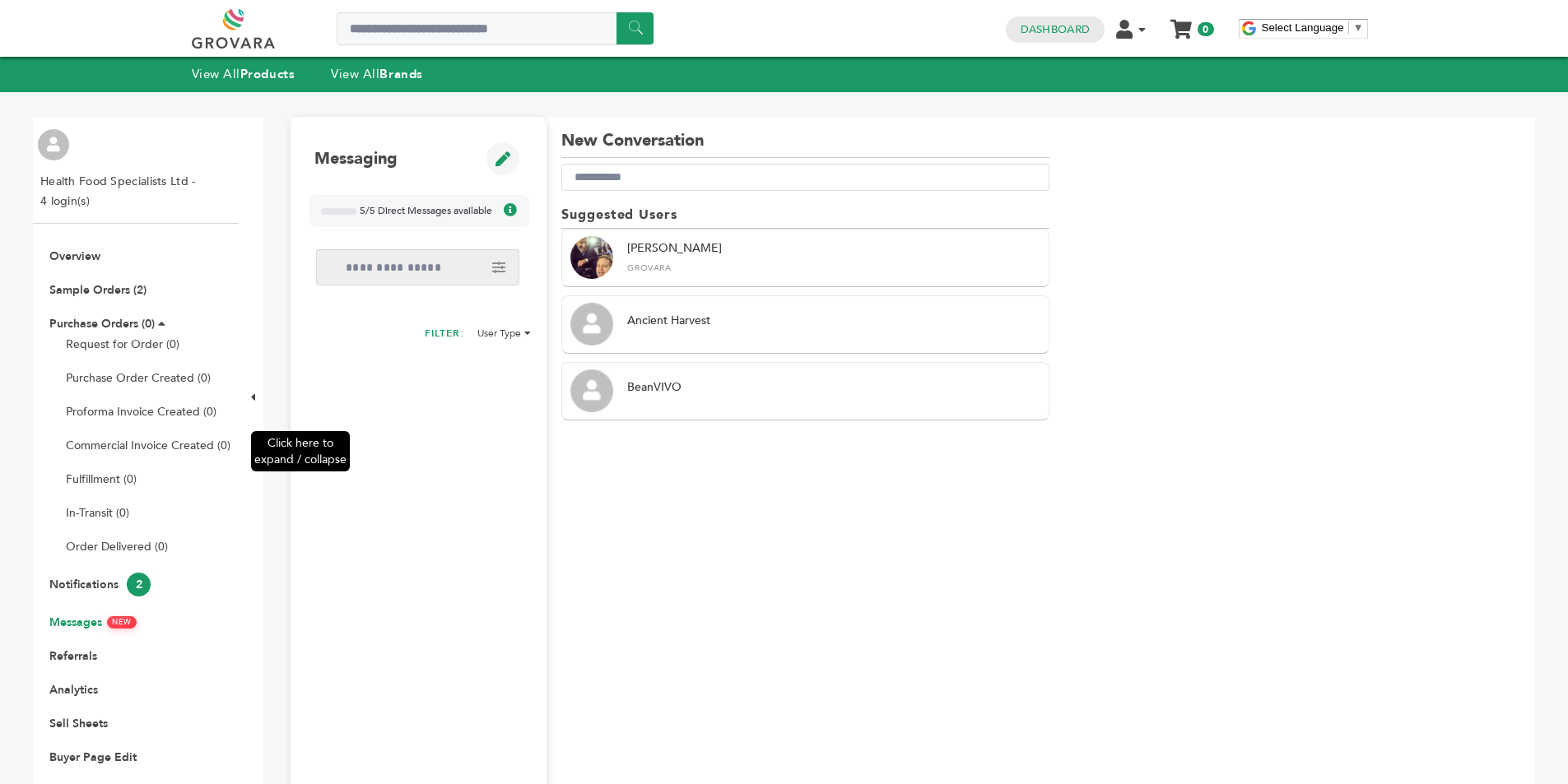
drag, startPoint x: 417, startPoint y: 492, endPoint x: 260, endPoint y: 368, distance: 200.1
click at [418, 491] on div "Messaging 5/5 Direct Messages available You can start 5 direct message conversa…" at bounding box center [420, 467] width 258 height 700
